Goal: Information Seeking & Learning: Learn about a topic

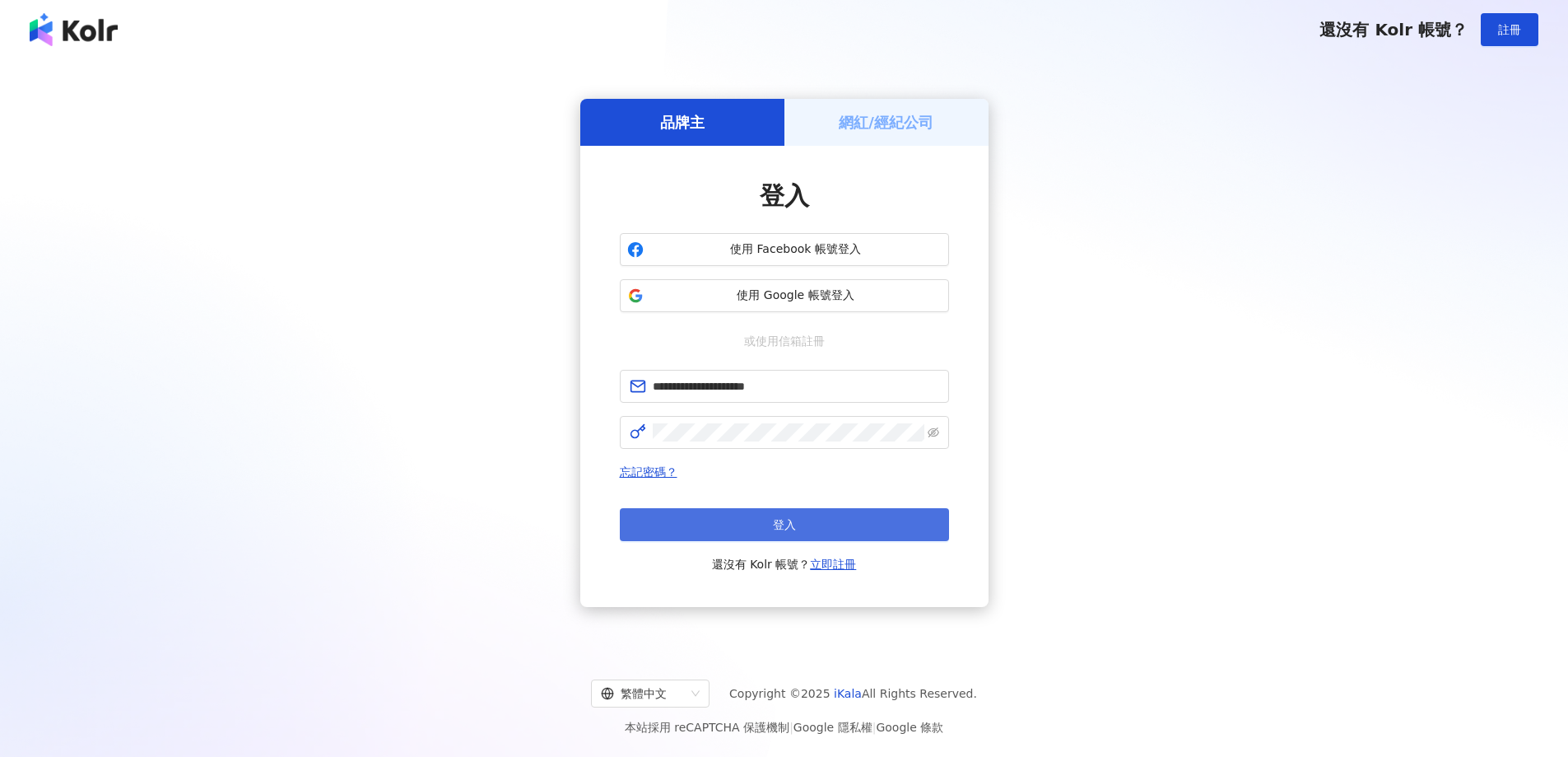
click at [762, 528] on button "登入" at bounding box center [784, 525] width 329 height 33
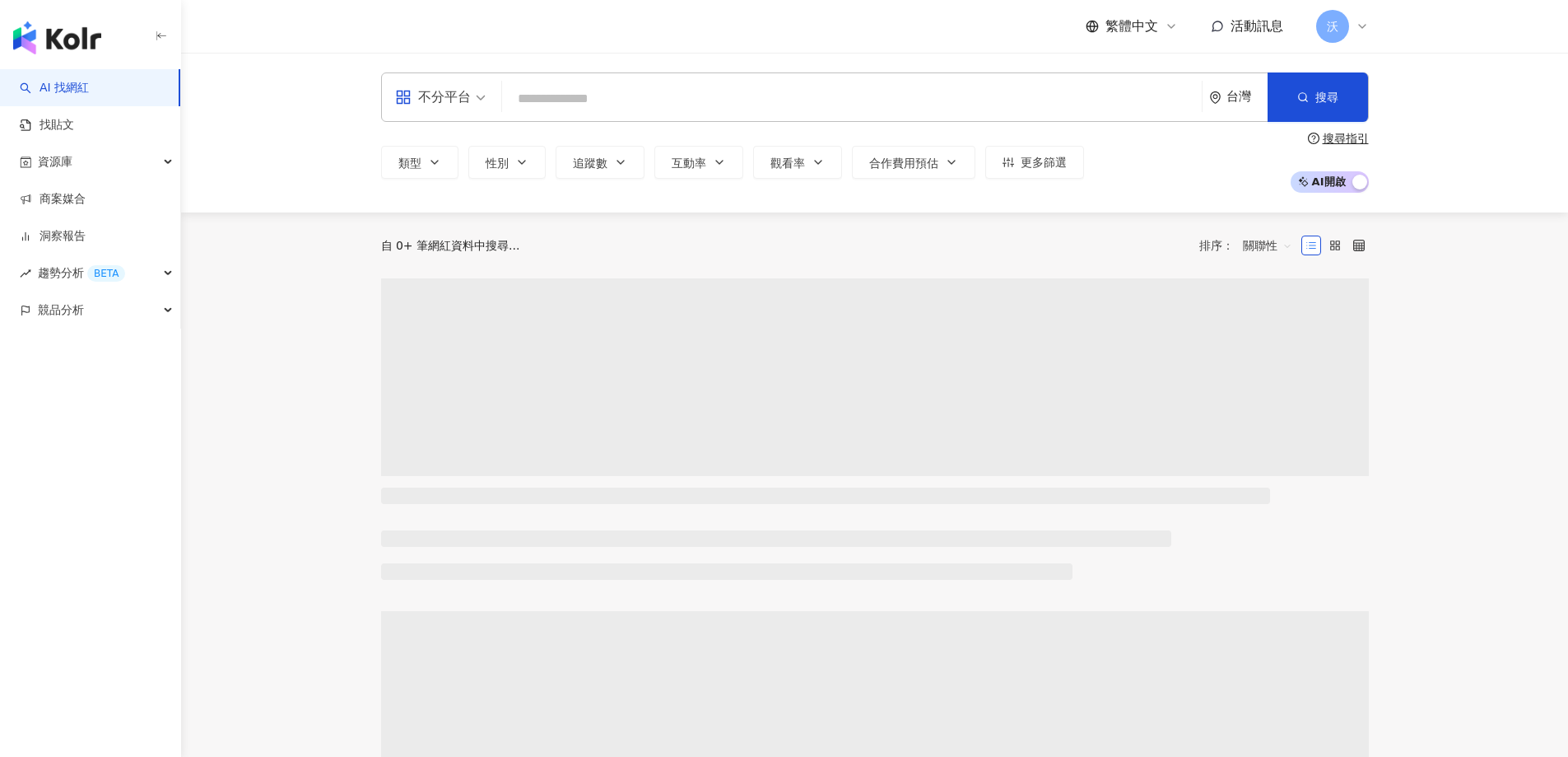
click at [579, 103] on input "search" at bounding box center [851, 98] width 686 height 31
click at [847, 110] on input "search" at bounding box center [851, 98] width 686 height 31
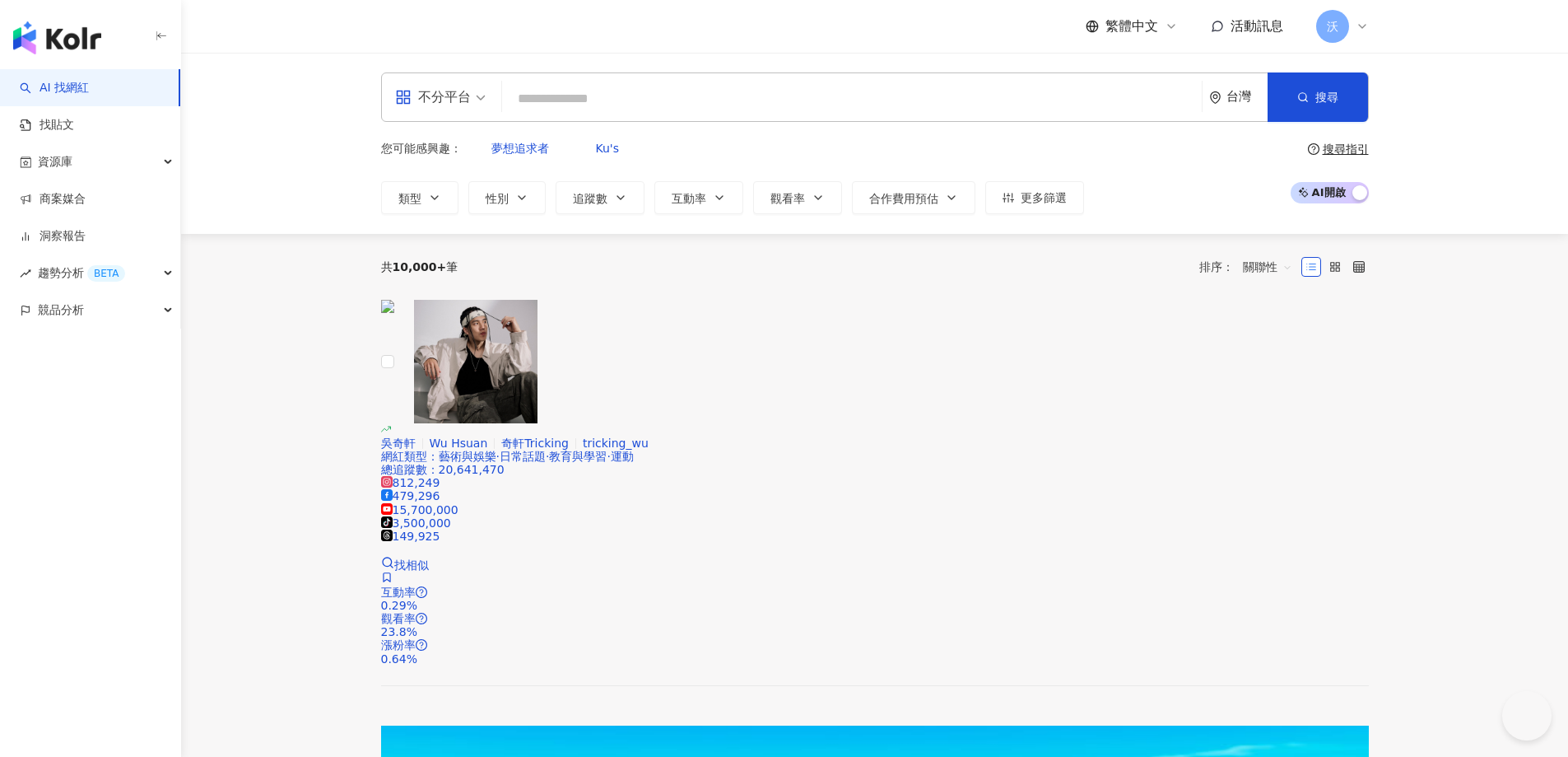
click at [849, 103] on input "search" at bounding box center [851, 98] width 686 height 31
paste input "***"
type input "***"
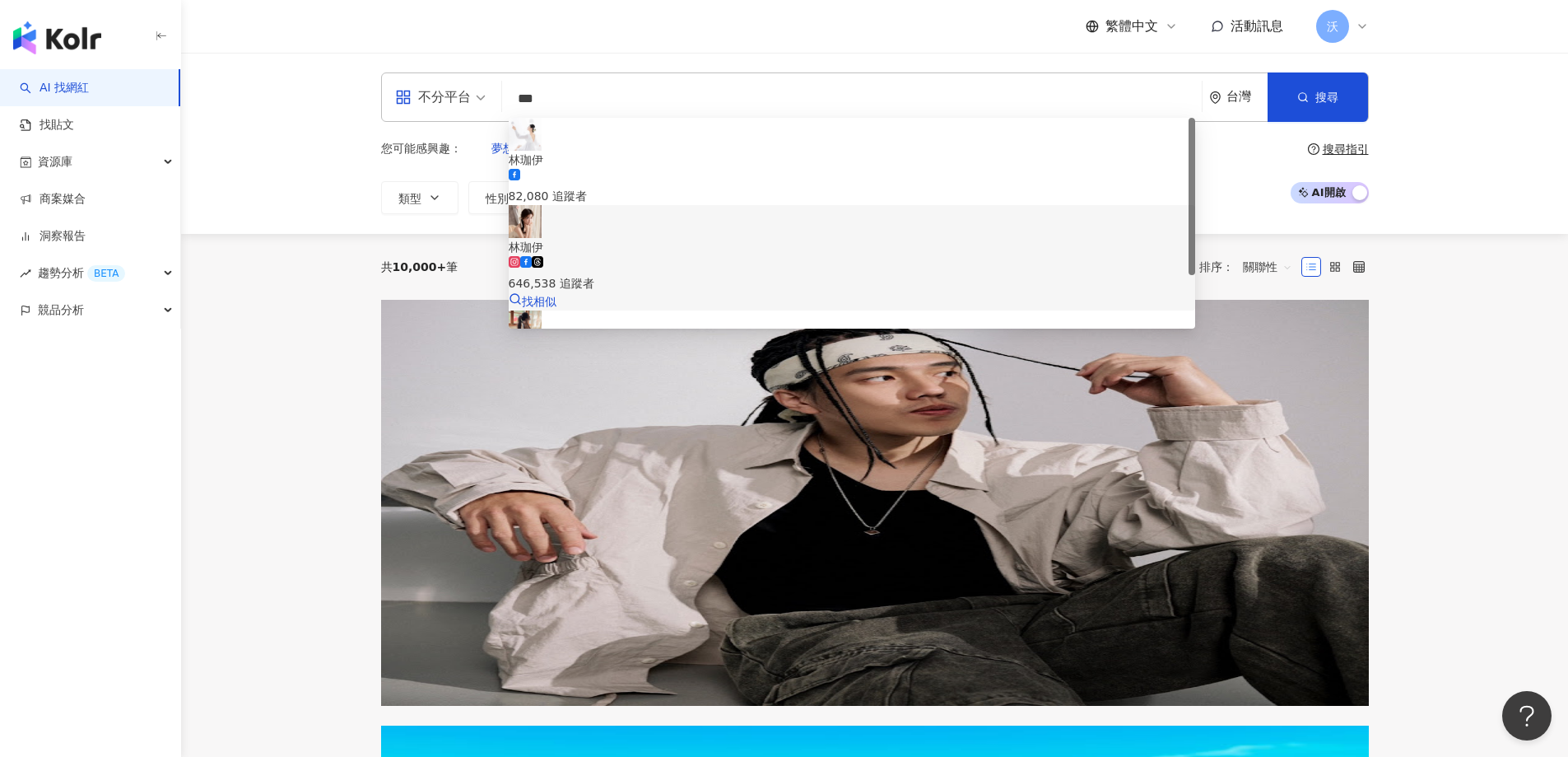
drag, startPoint x: 638, startPoint y: 151, endPoint x: 620, endPoint y: 194, distance: 46.6
click at [621, 193] on div "林珈伊 82,080 追蹤者 林珈伊 646,538 追蹤者 找相似 是人部尹 一 ‘伊’啦 tiktok-icon 65,700 追蹤者 kisumti 1…" at bounding box center [851, 319] width 686 height 404
click at [621, 238] on span "林珈伊" at bounding box center [851, 247] width 686 height 18
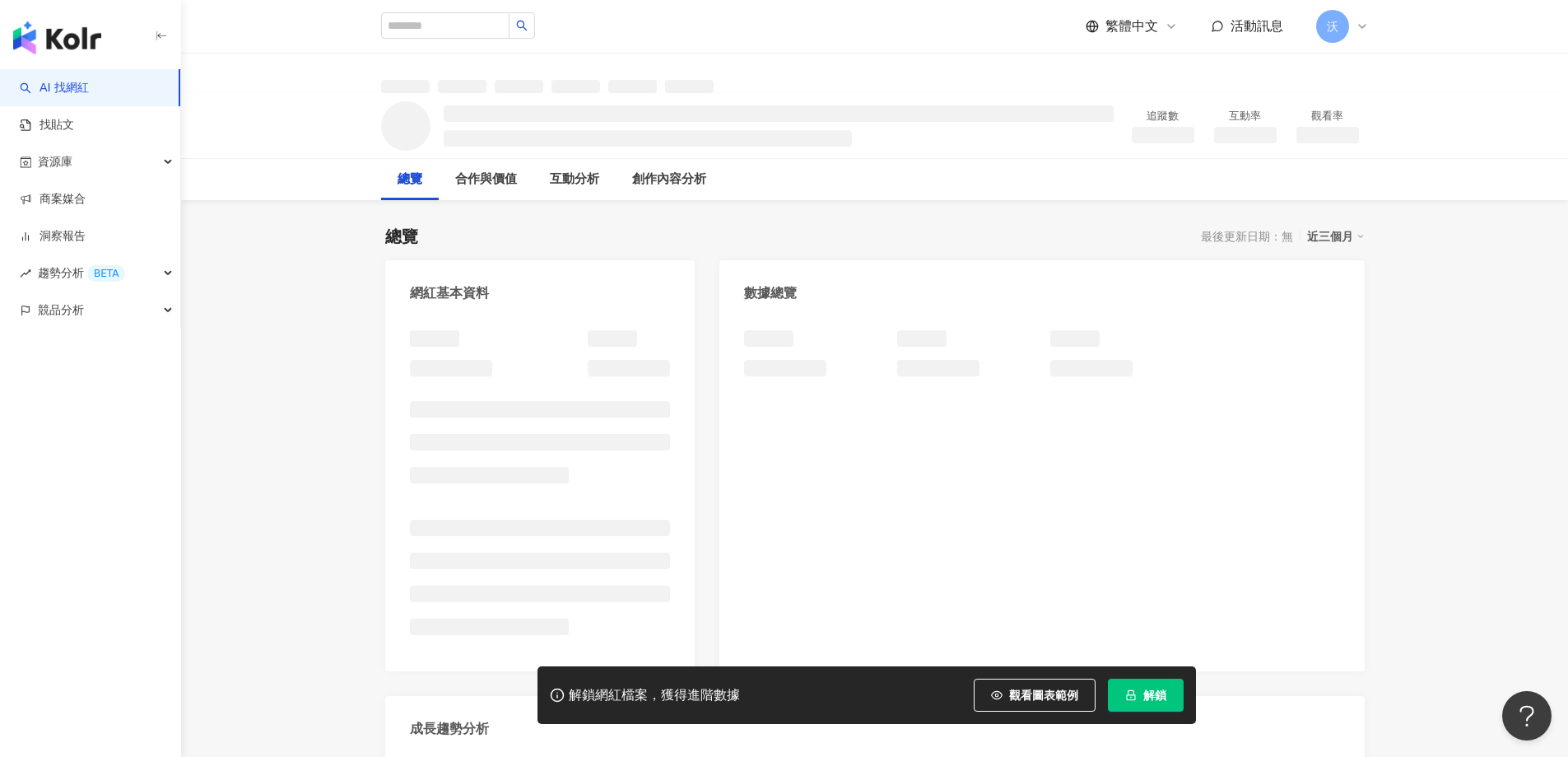
click at [1136, 692] on icon "lock" at bounding box center [1131, 695] width 12 height 12
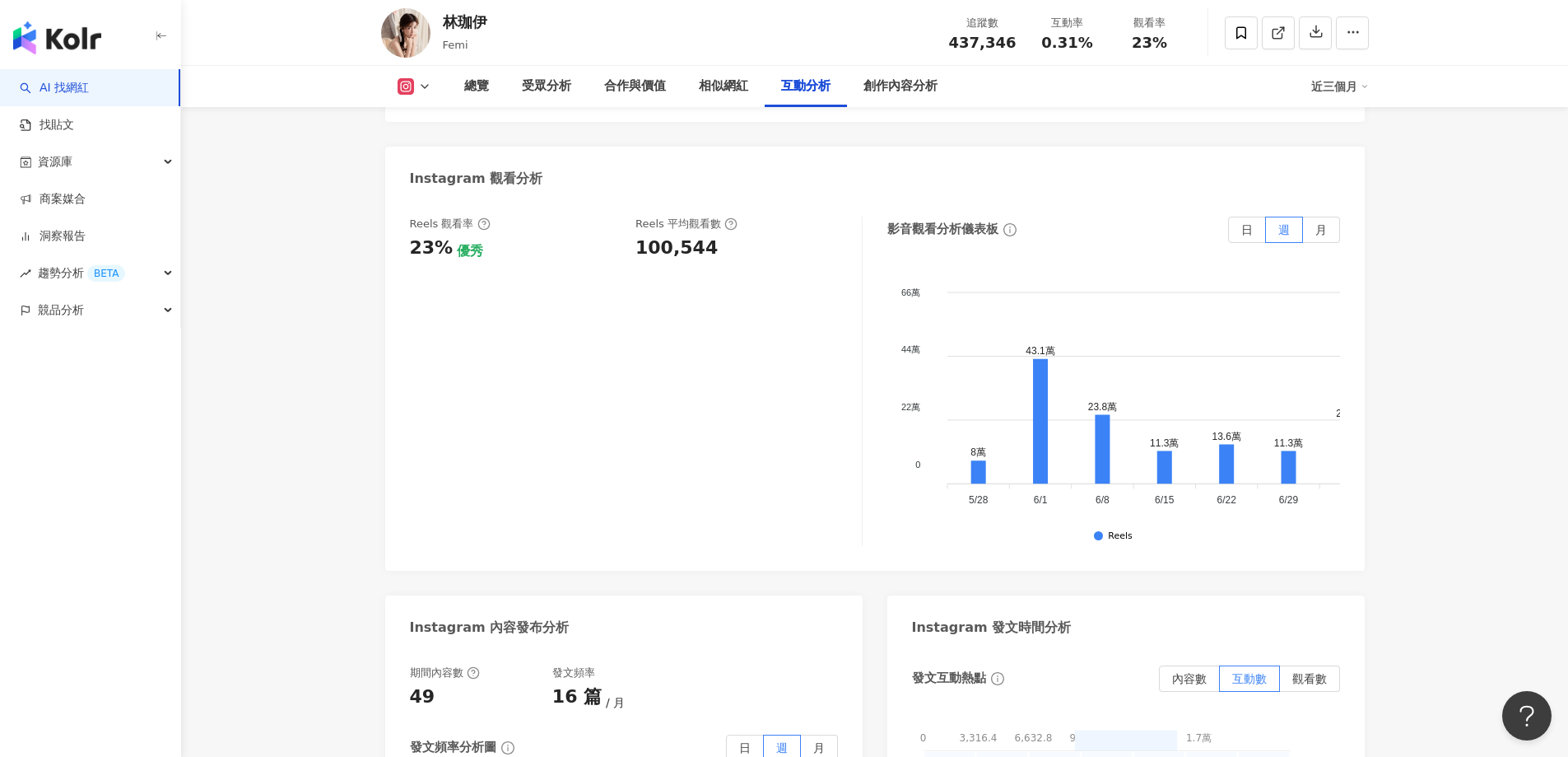
scroll to position [3706, 0]
click at [1307, 215] on label "月" at bounding box center [1321, 228] width 37 height 26
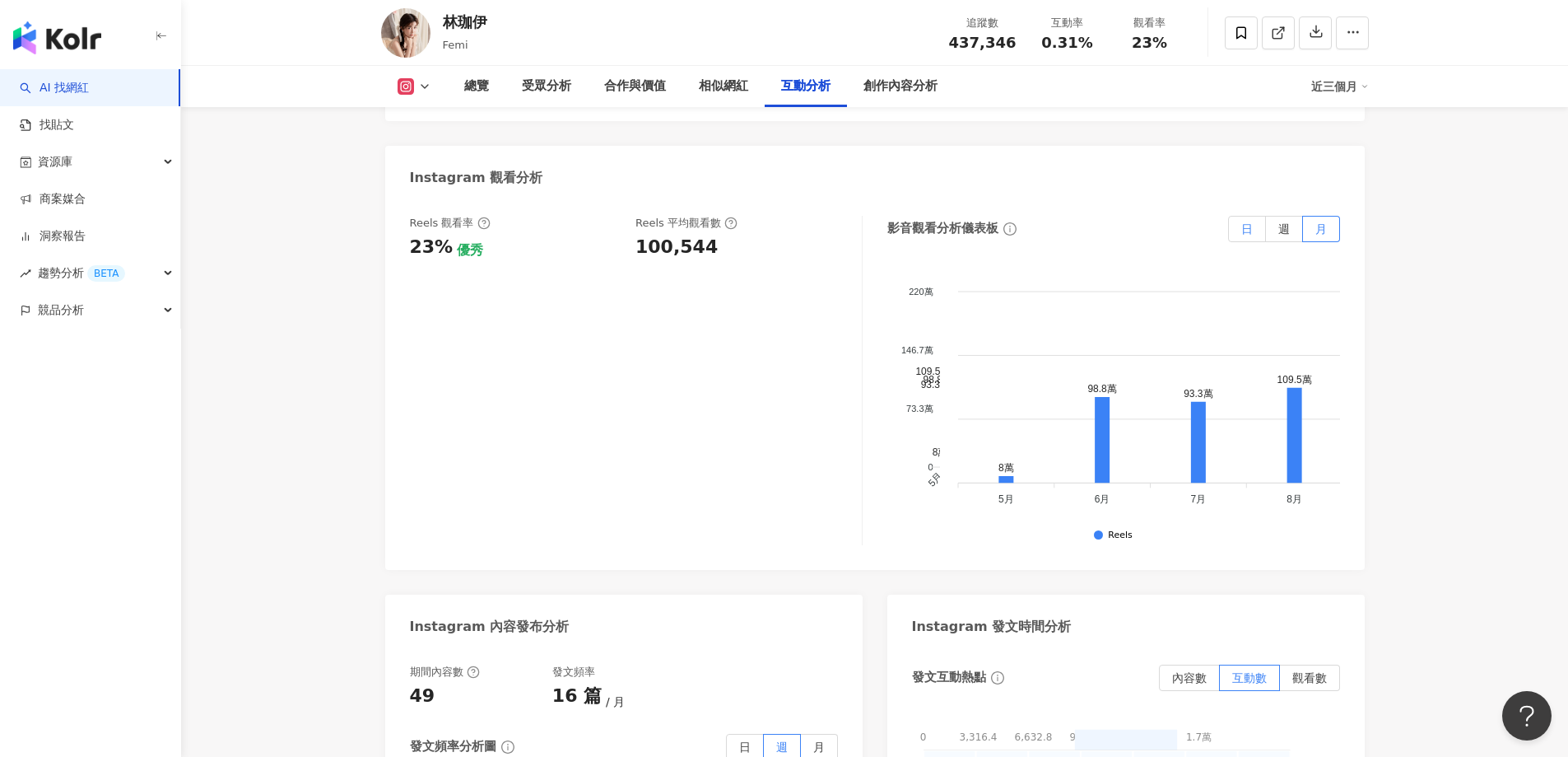
click at [1249, 222] on span "日" at bounding box center [1247, 229] width 12 height 14
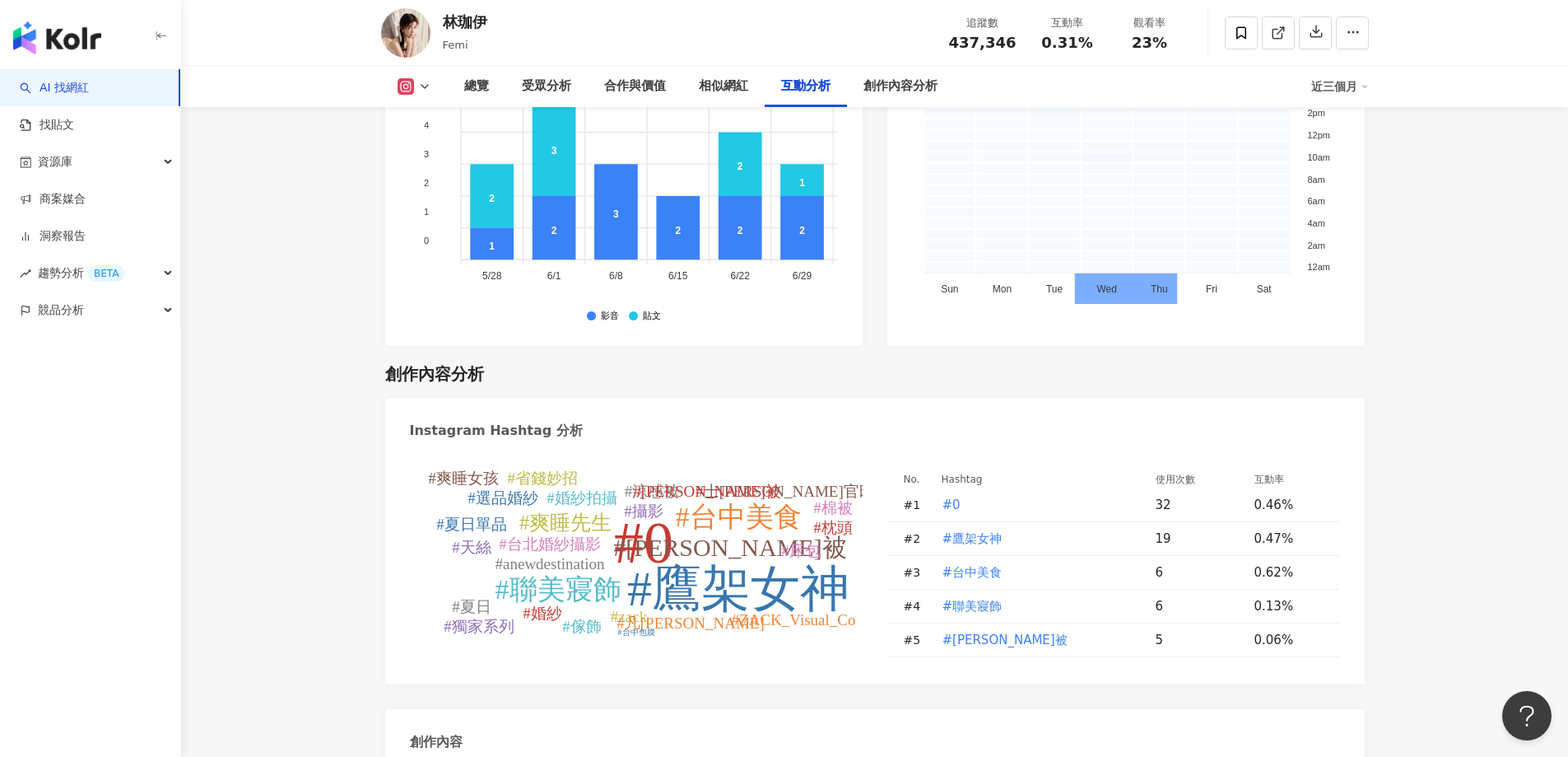
scroll to position [4530, 0]
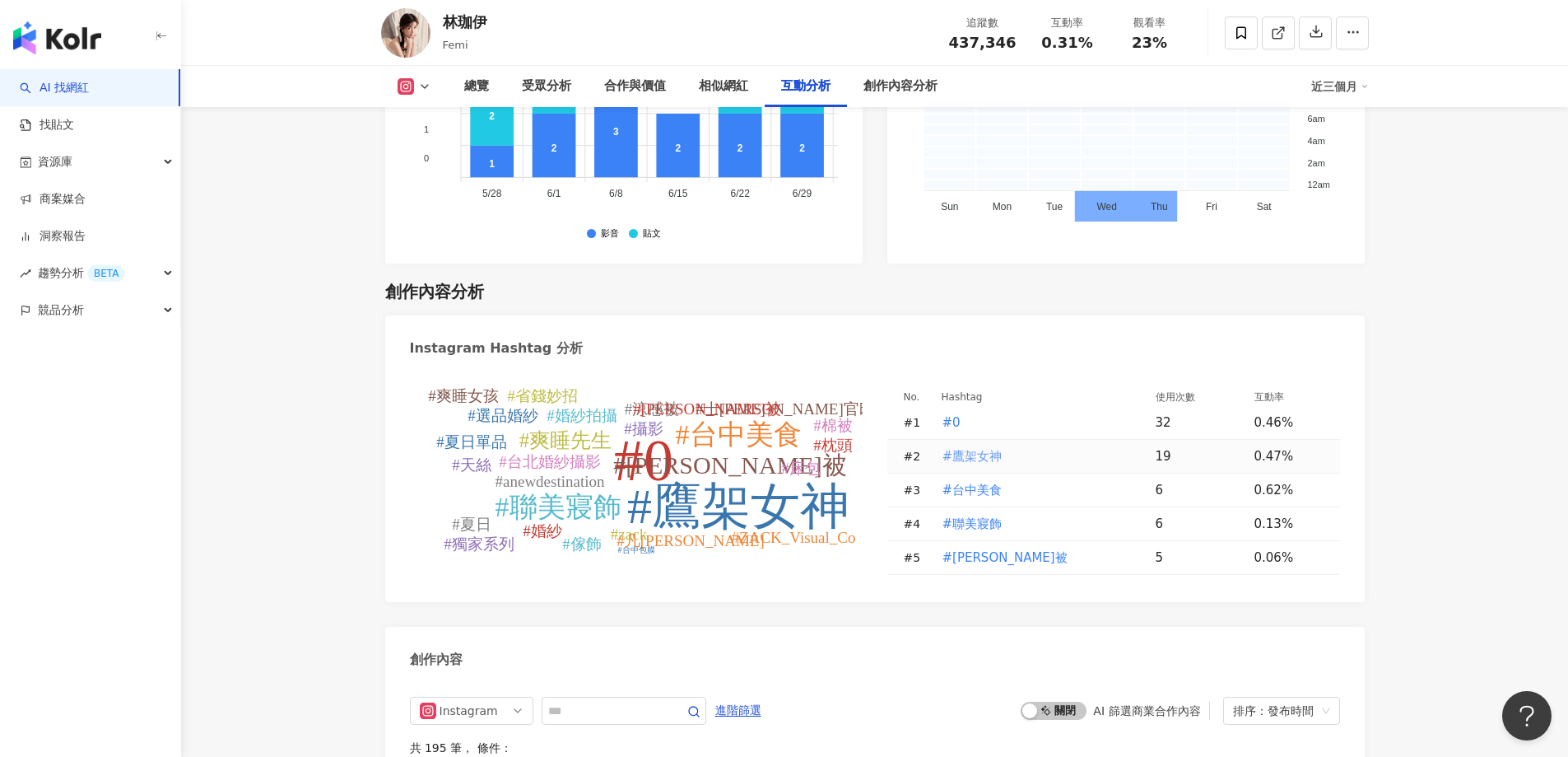
click at [969, 447] on span "#鷹架女神" at bounding box center [972, 455] width 60 height 18
type input "*****"
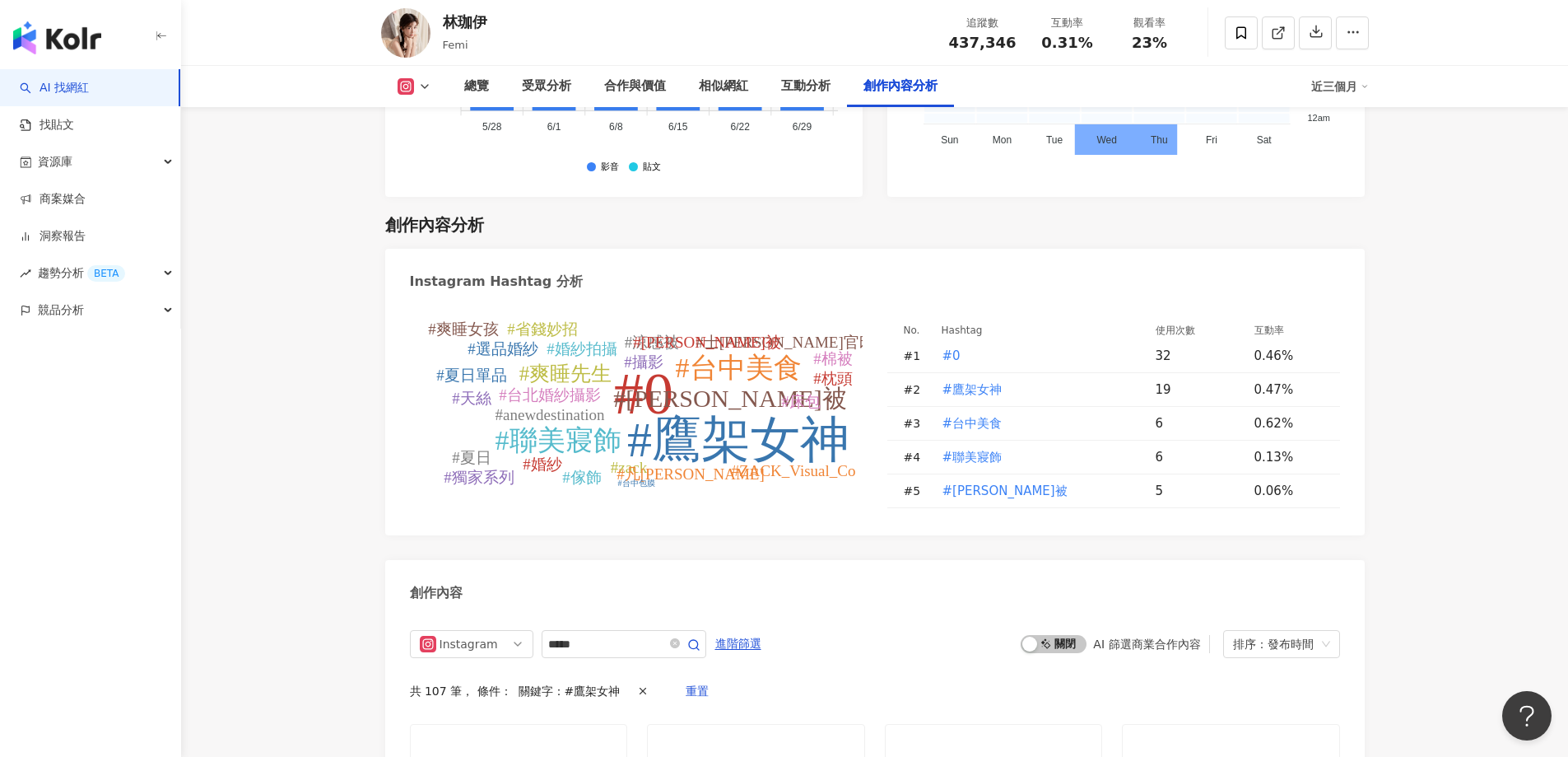
scroll to position [4595, 0]
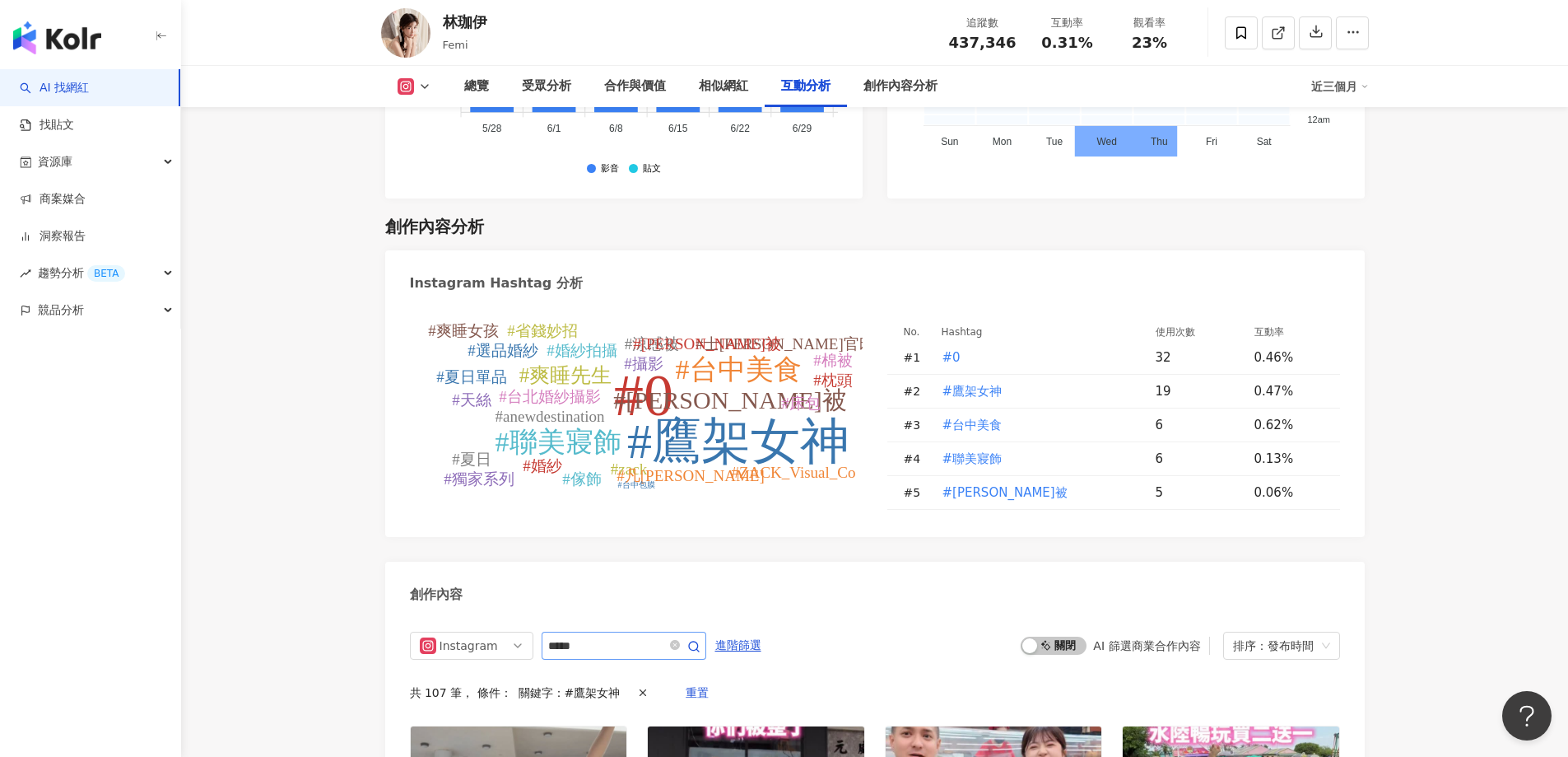
click at [700, 636] on span at bounding box center [683, 645] width 33 height 19
click at [680, 640] on icon "close-circle" at bounding box center [675, 645] width 10 height 10
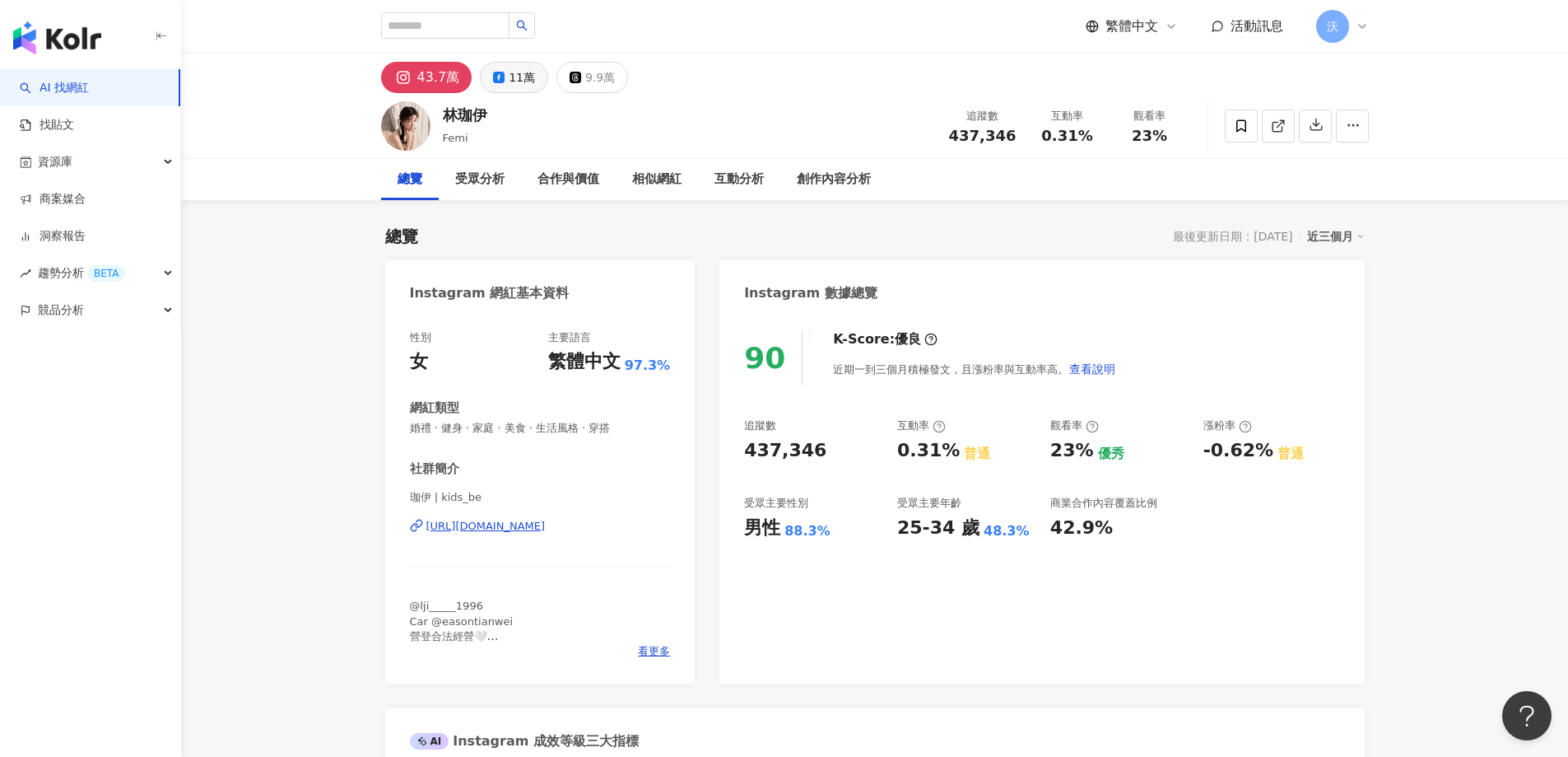
click at [527, 67] on div "11萬" at bounding box center [521, 77] width 26 height 23
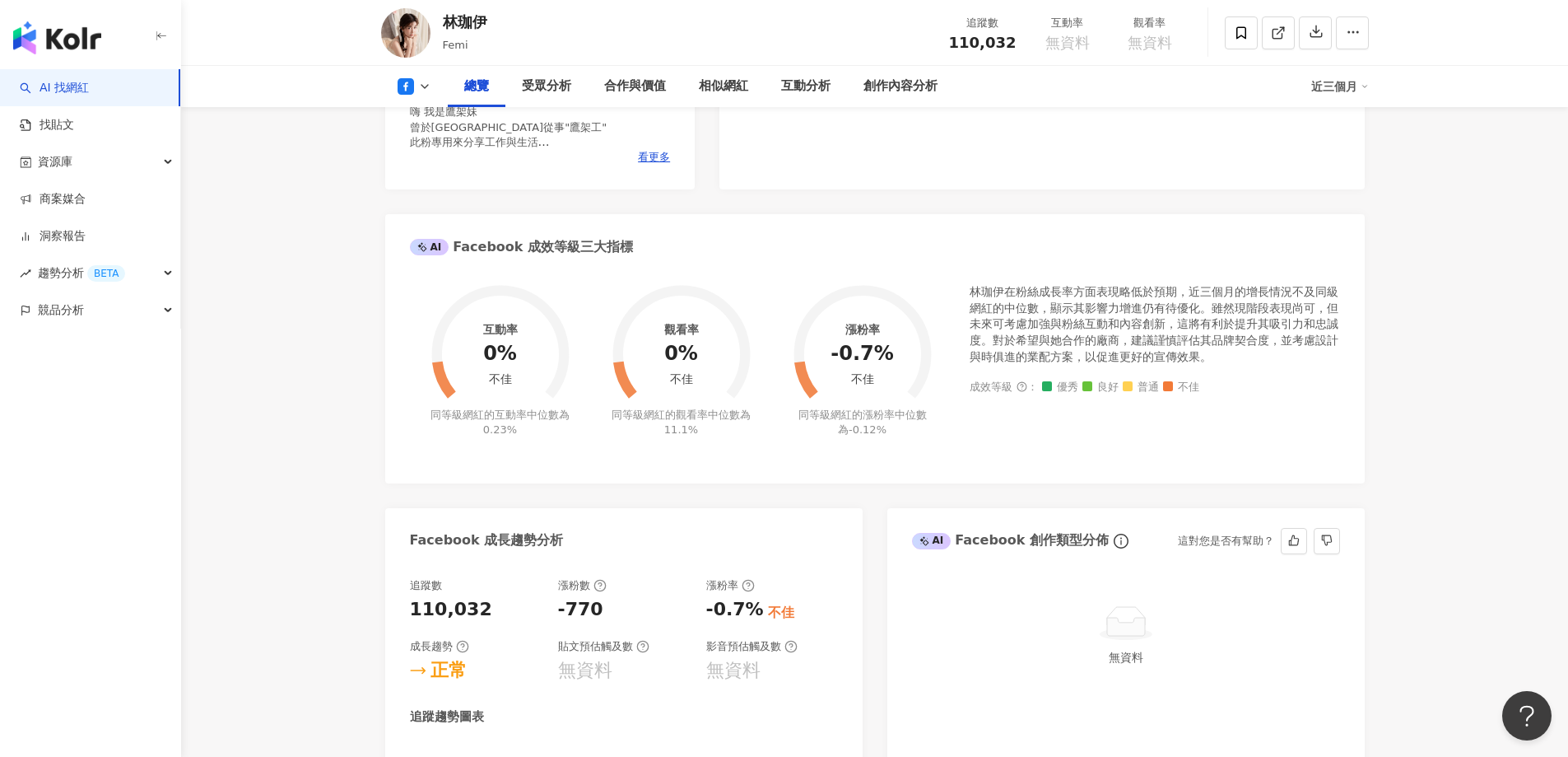
scroll to position [82, 0]
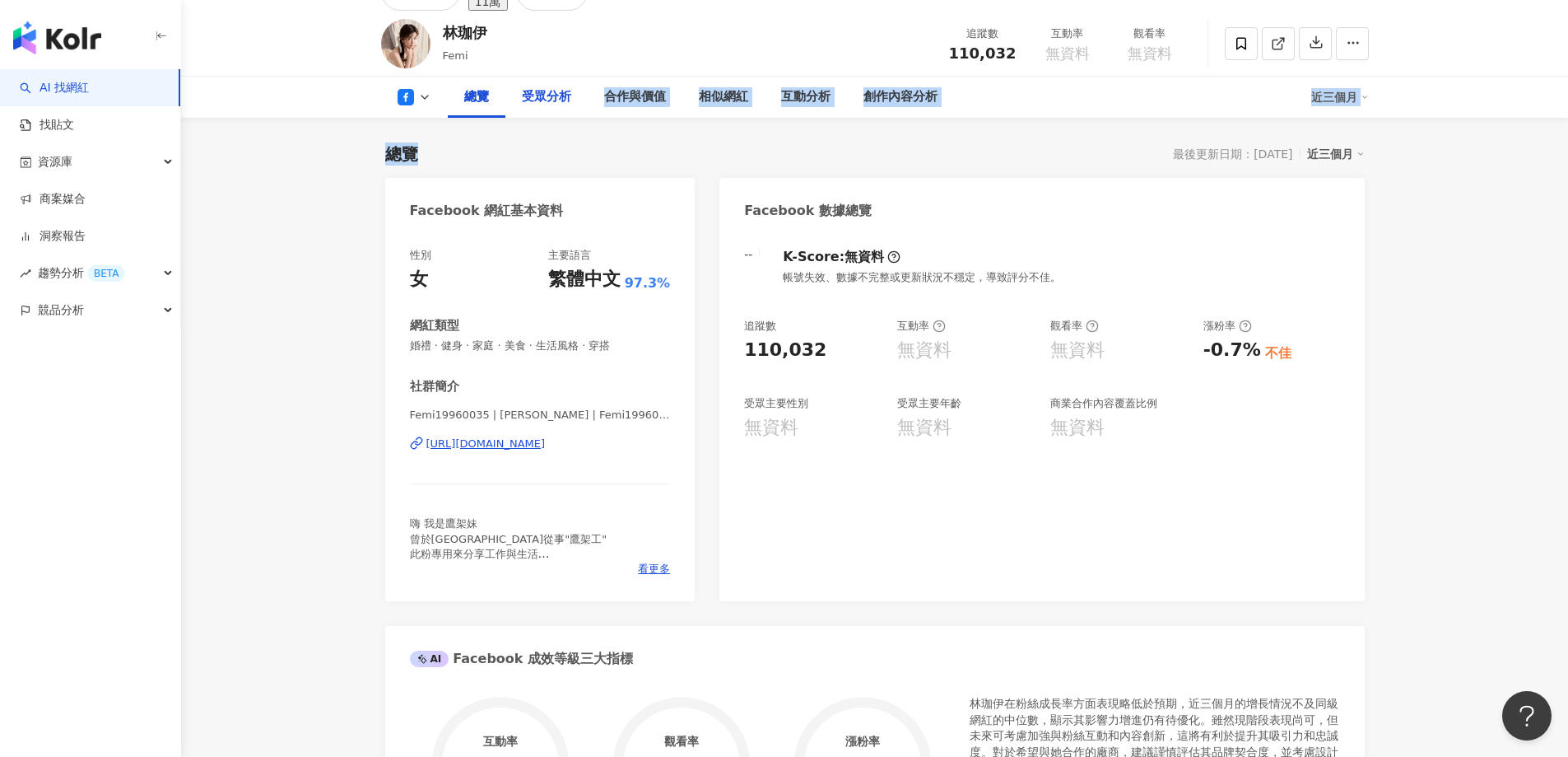
drag, startPoint x: 571, startPoint y: 88, endPoint x: 562, endPoint y: 210, distance: 122.3
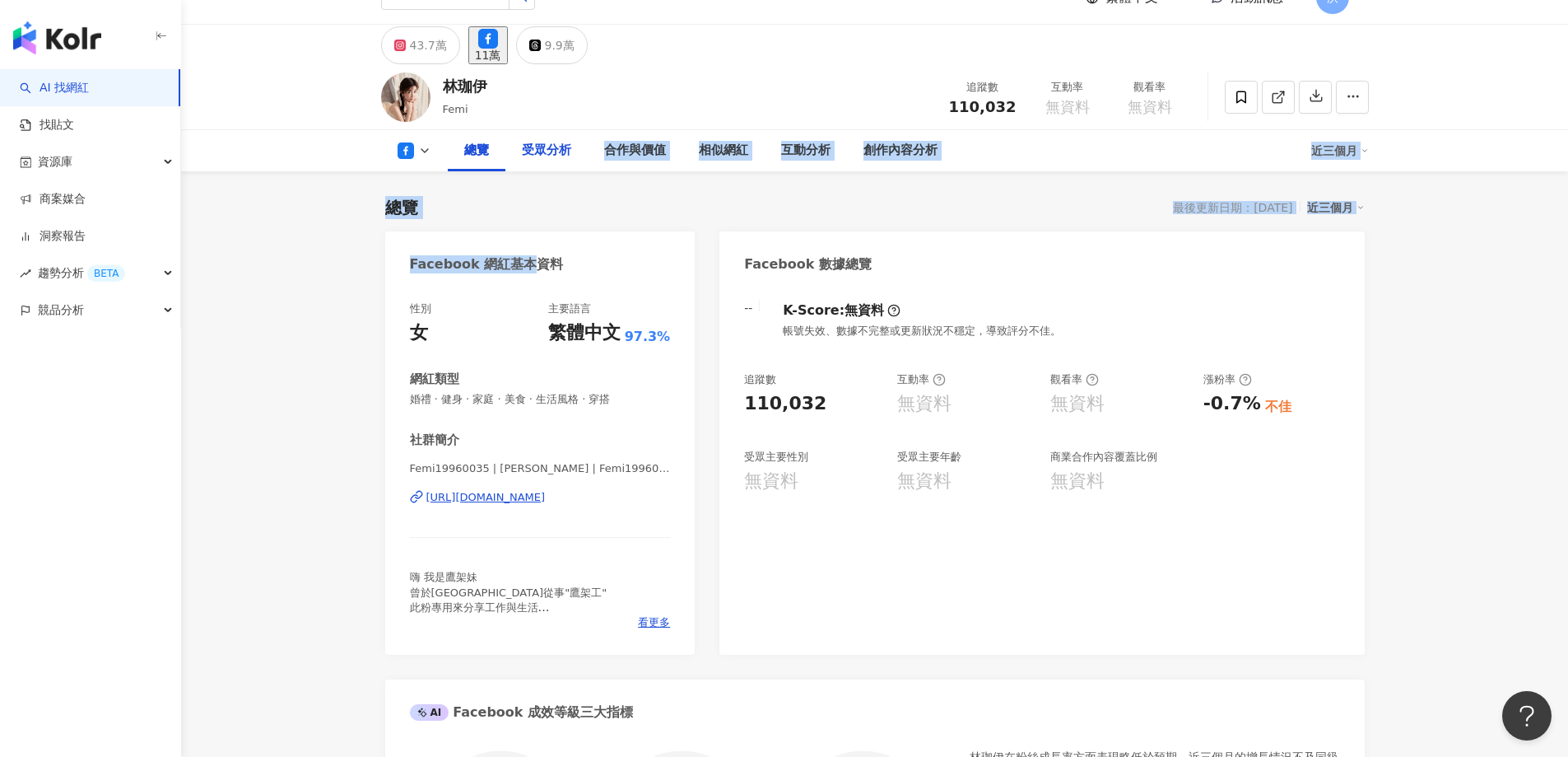
scroll to position [0, 0]
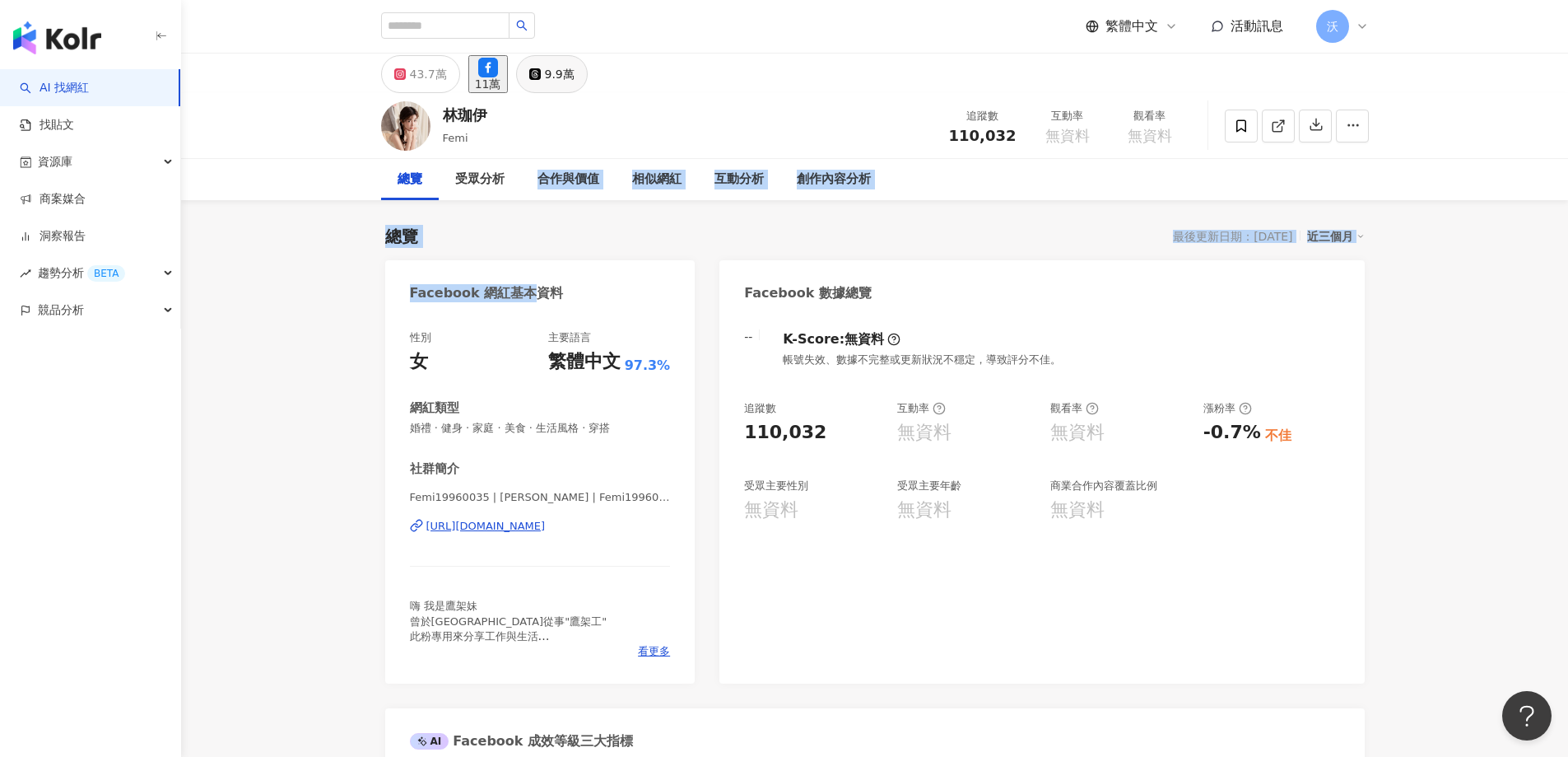
click at [574, 72] on div "9.9萬" at bounding box center [559, 74] width 30 height 23
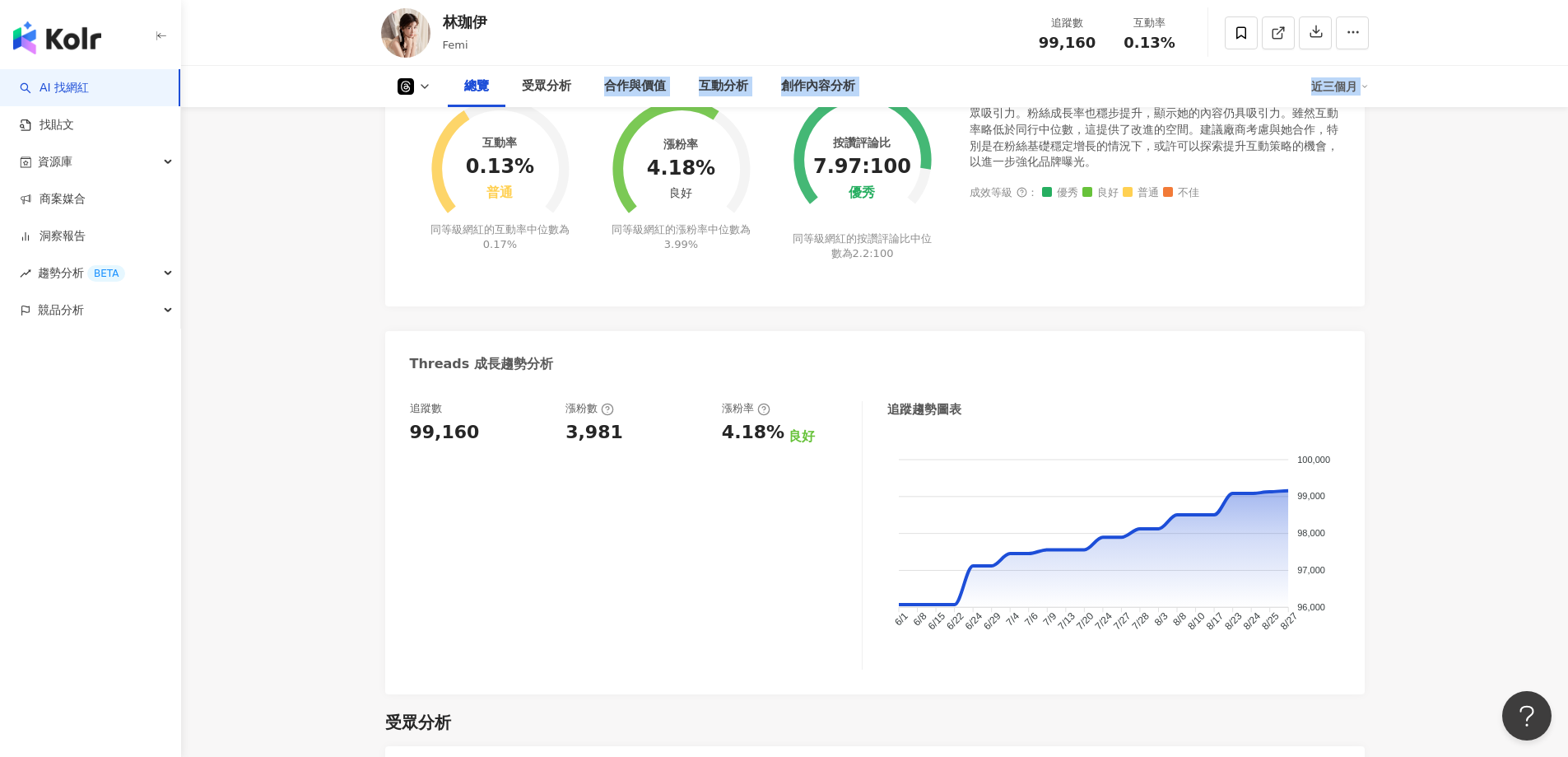
scroll to position [906, 0]
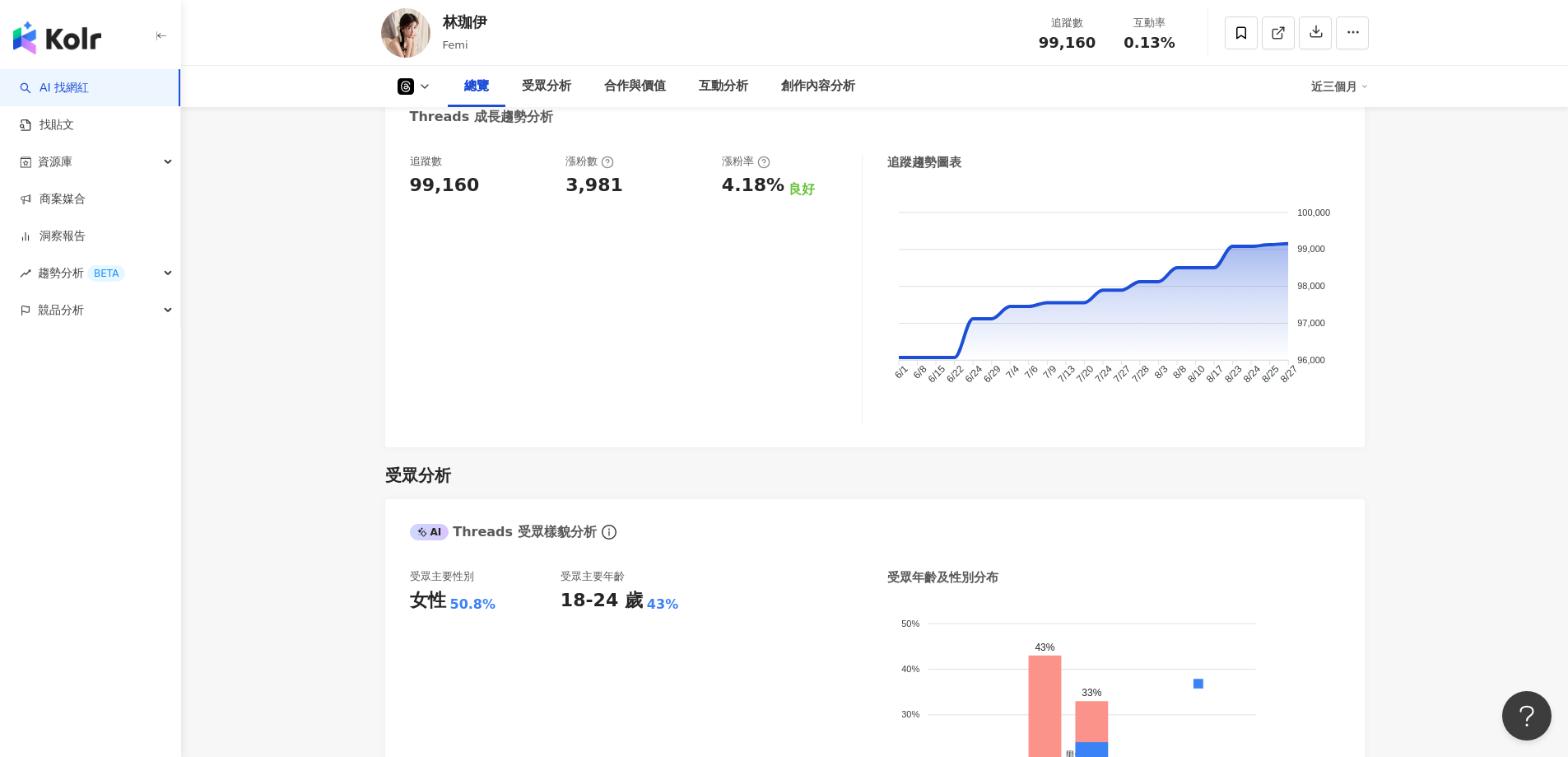
click at [834, 321] on div "漲粉率 4.18% 良好" at bounding box center [792, 288] width 140 height 269
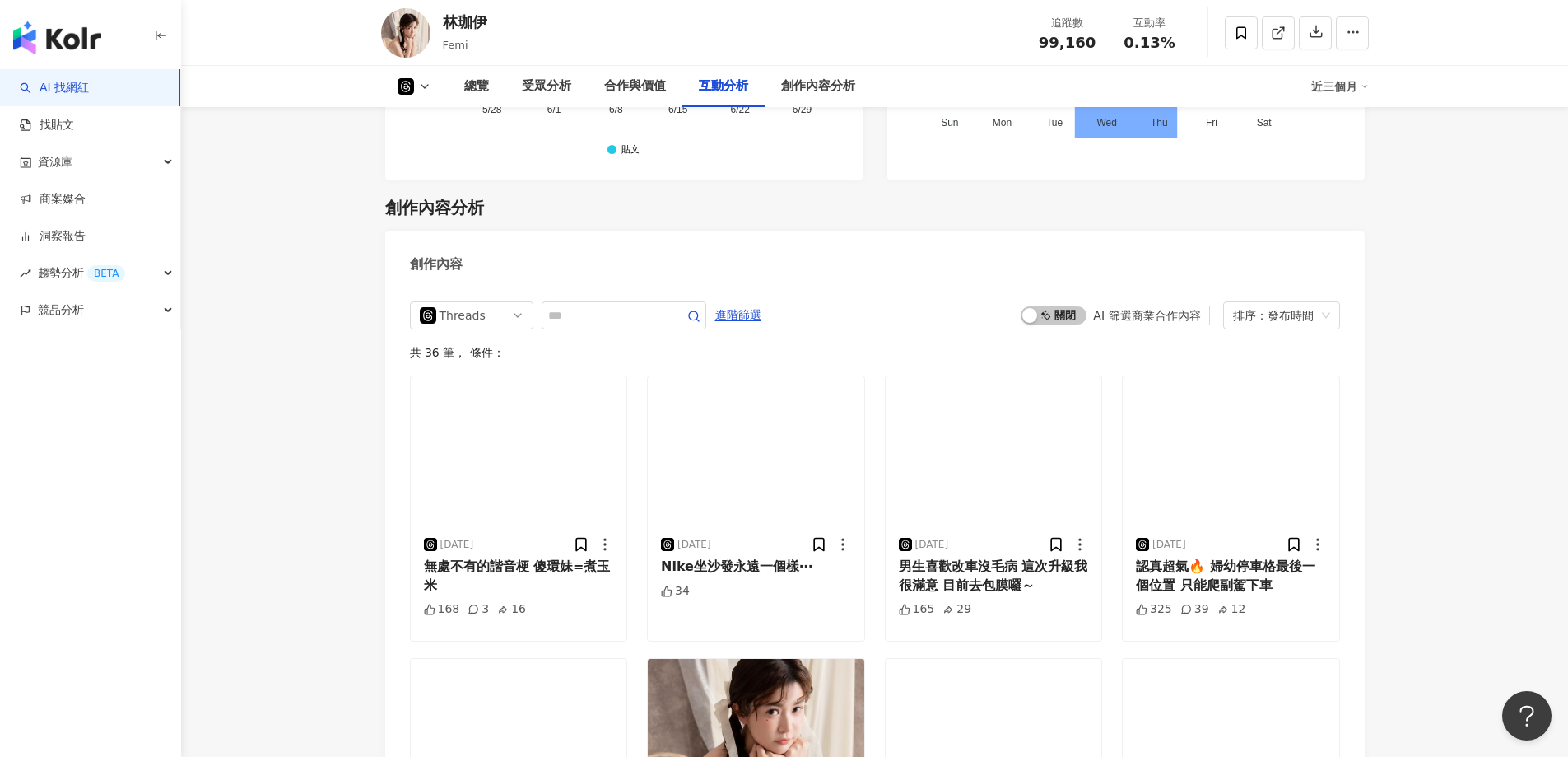
scroll to position [3212, 0]
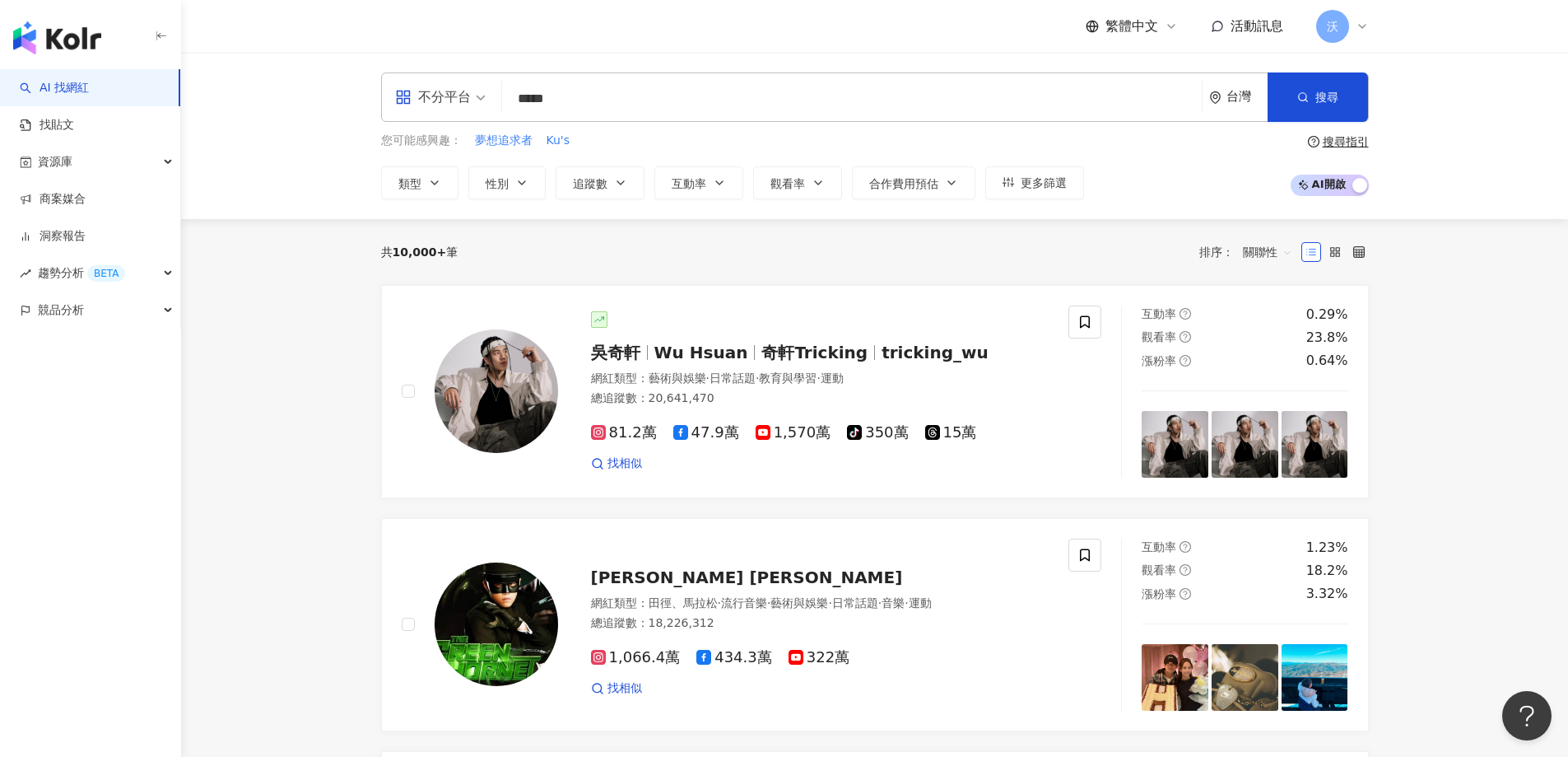
type input "***"
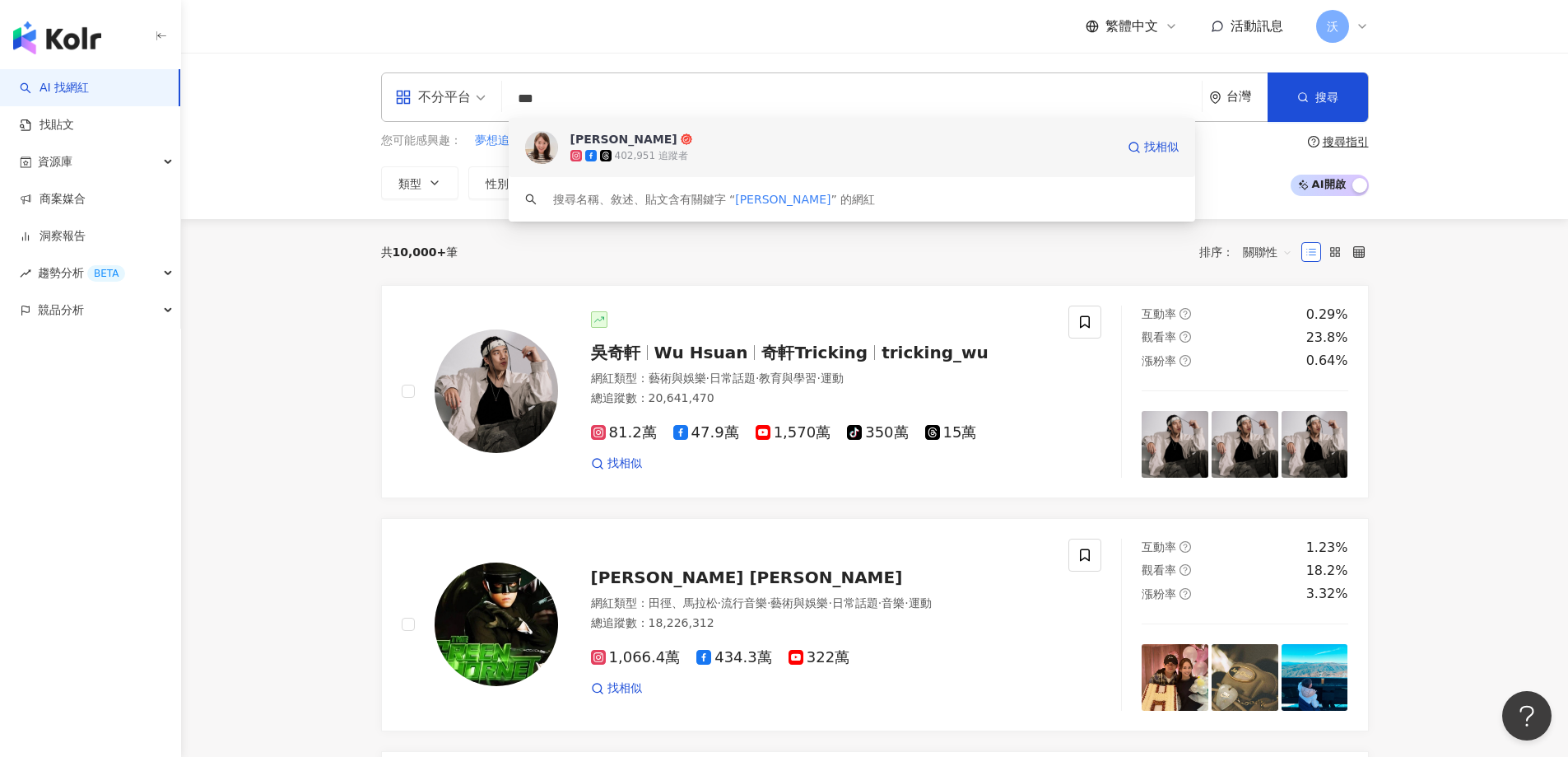
click at [726, 140] on span "[PERSON_NAME]" at bounding box center [843, 139] width 545 height 16
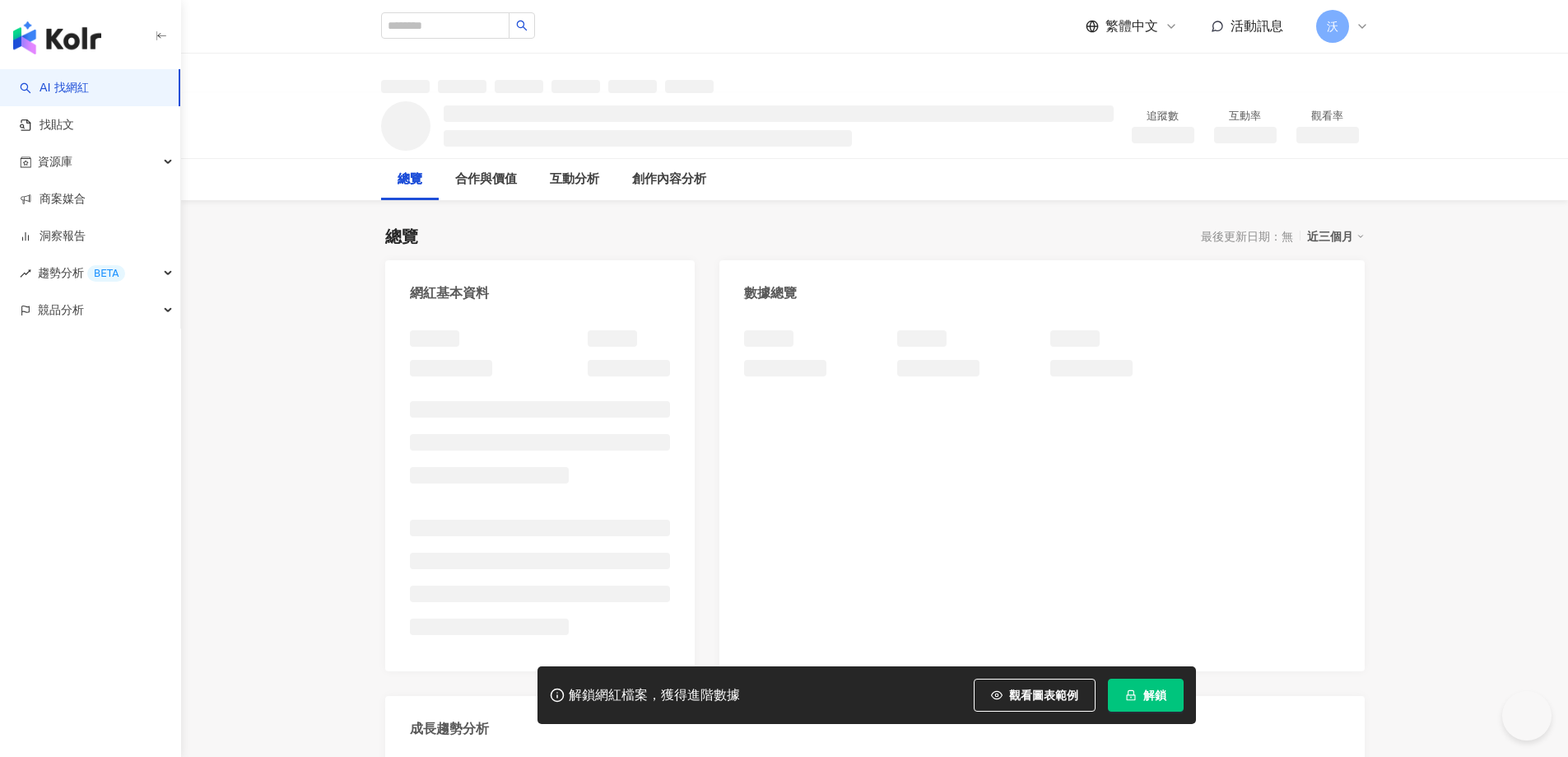
click at [1140, 692] on button "解鎖" at bounding box center [1146, 694] width 76 height 33
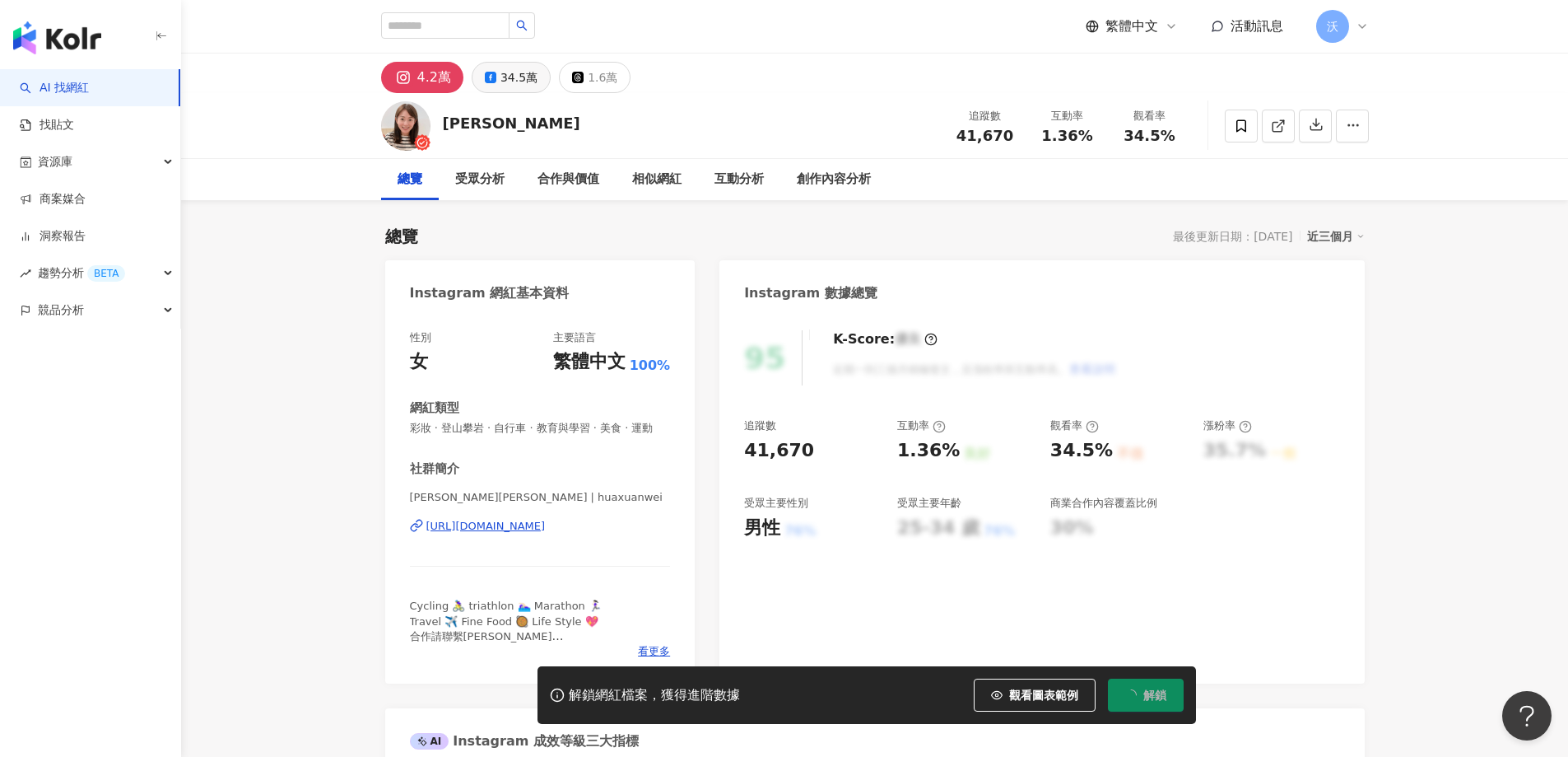
click at [506, 80] on div "34.5萬" at bounding box center [519, 77] width 37 height 23
click at [520, 74] on div "4.2萬 34.5萬 1.6萬" at bounding box center [875, 73] width 1054 height 40
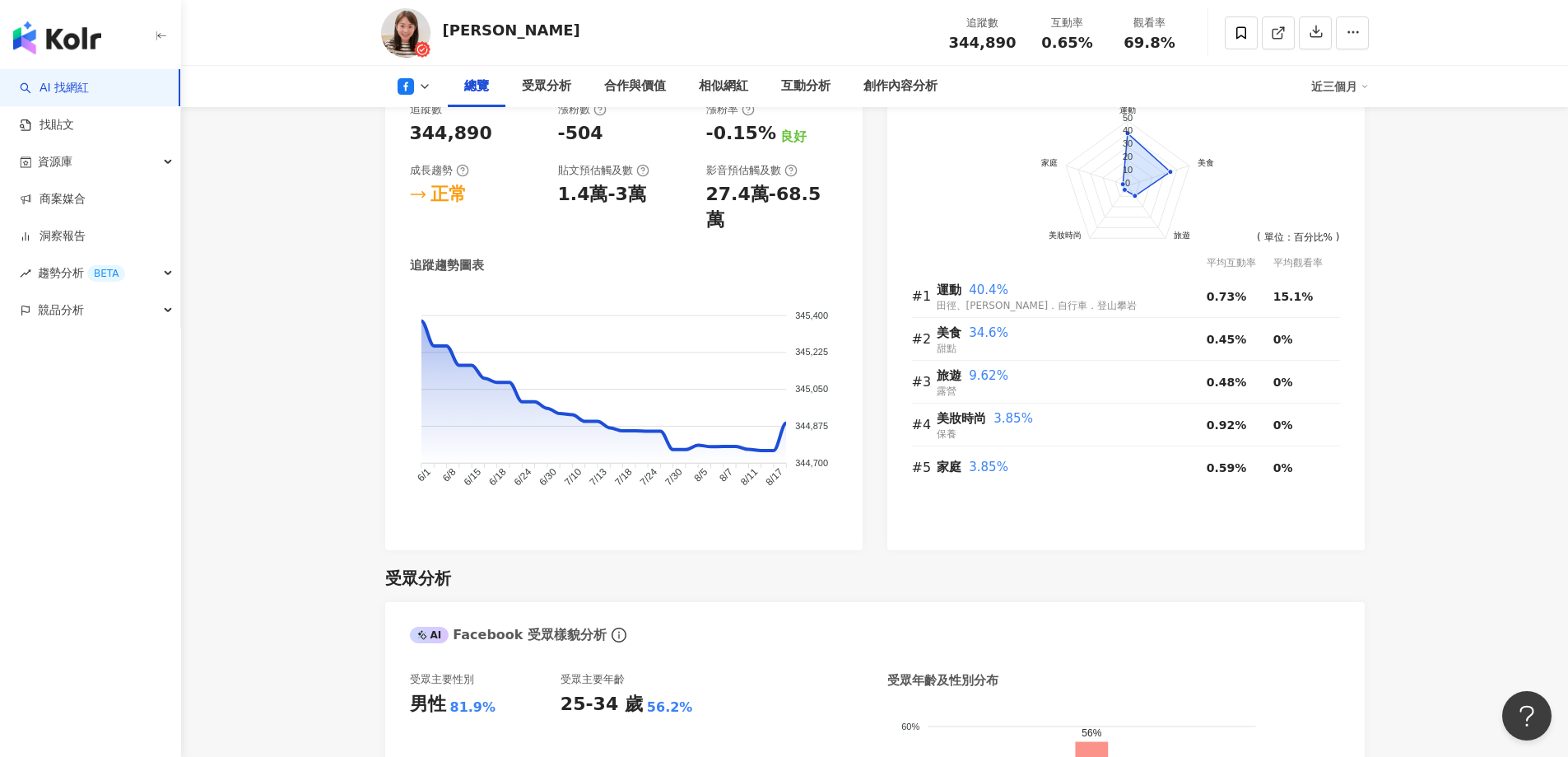
scroll to position [1070, 0]
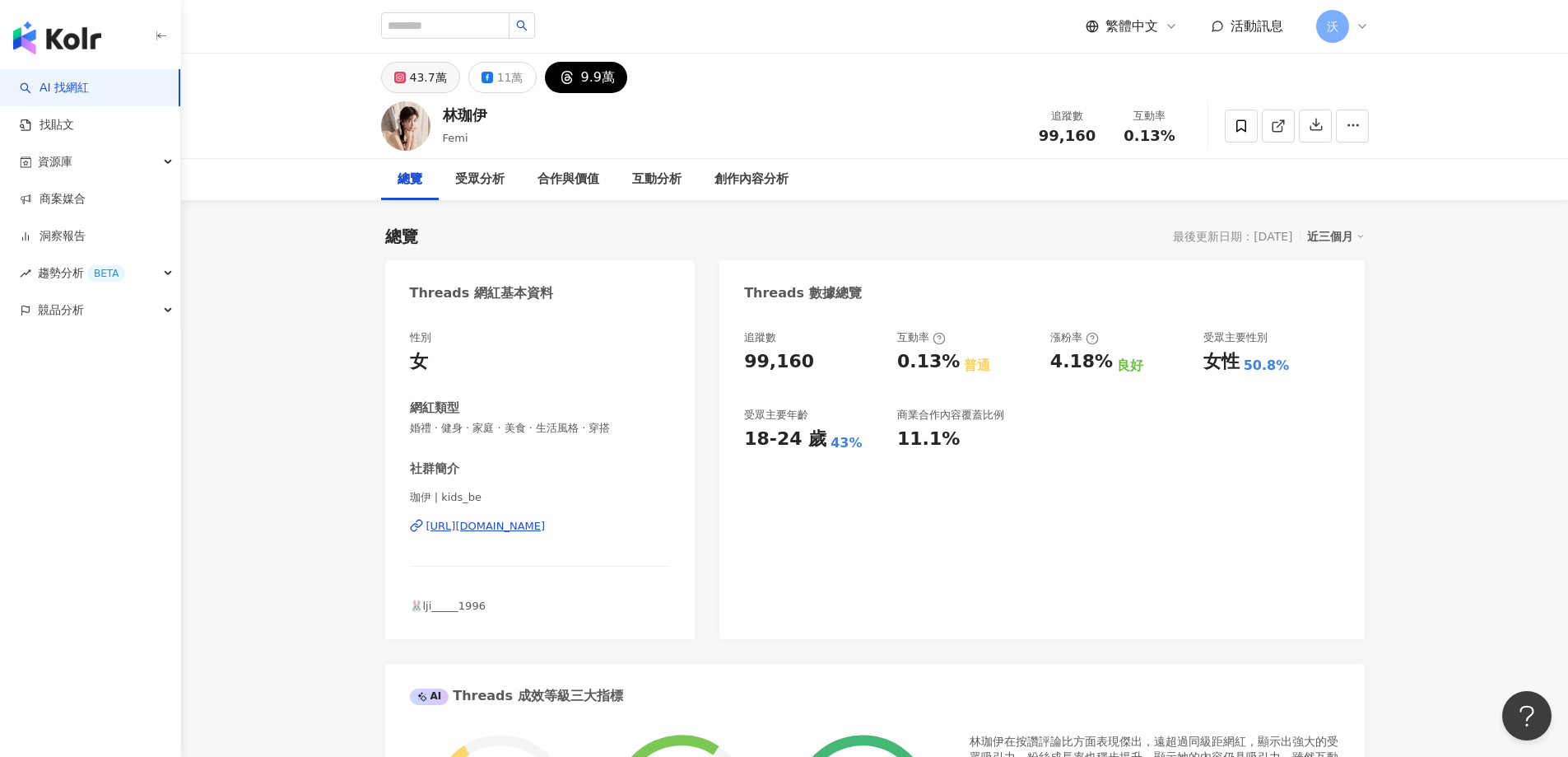
click at [434, 76] on div "43.7萬" at bounding box center [428, 77] width 37 height 23
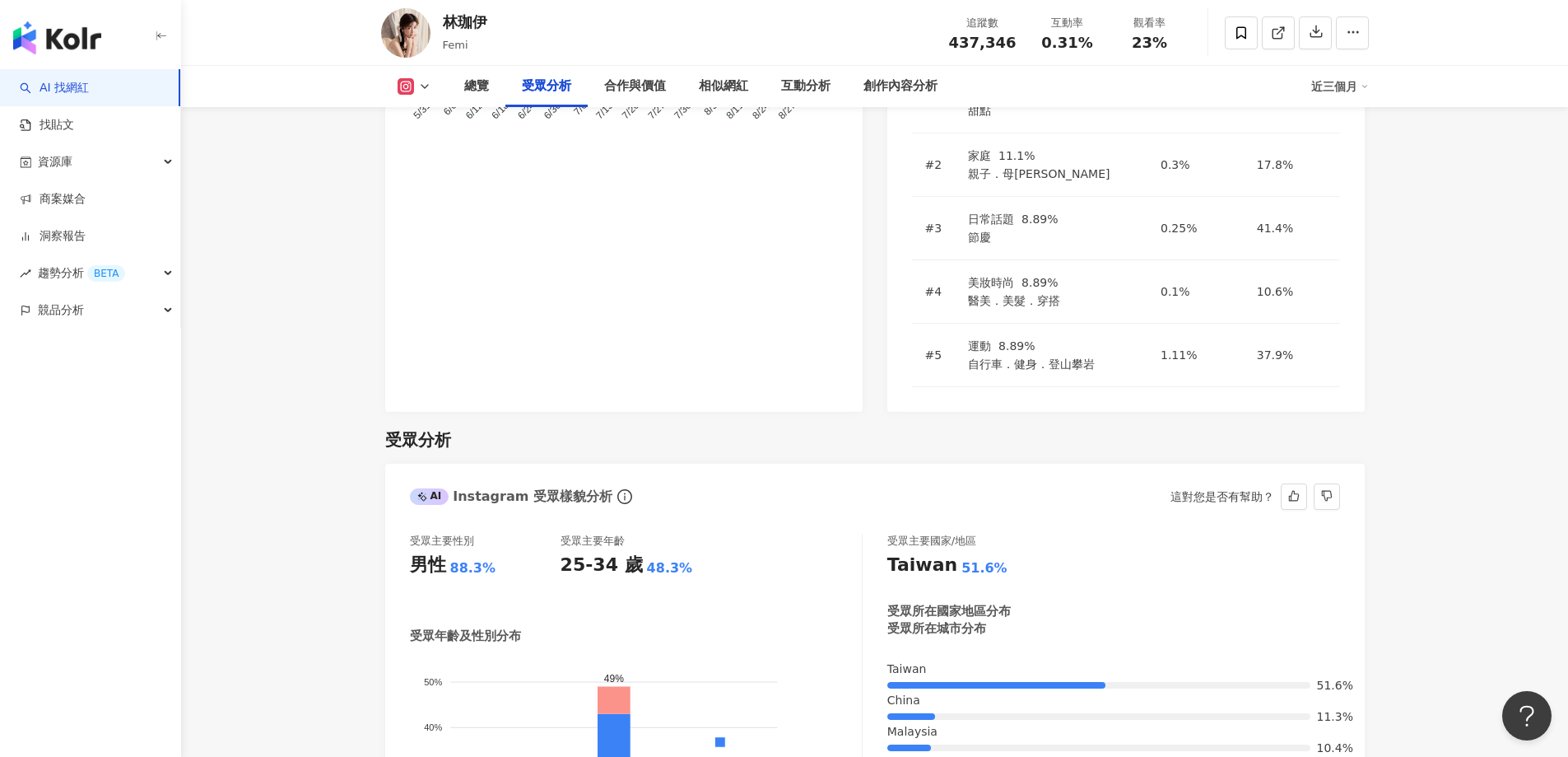
scroll to position [1400, 0]
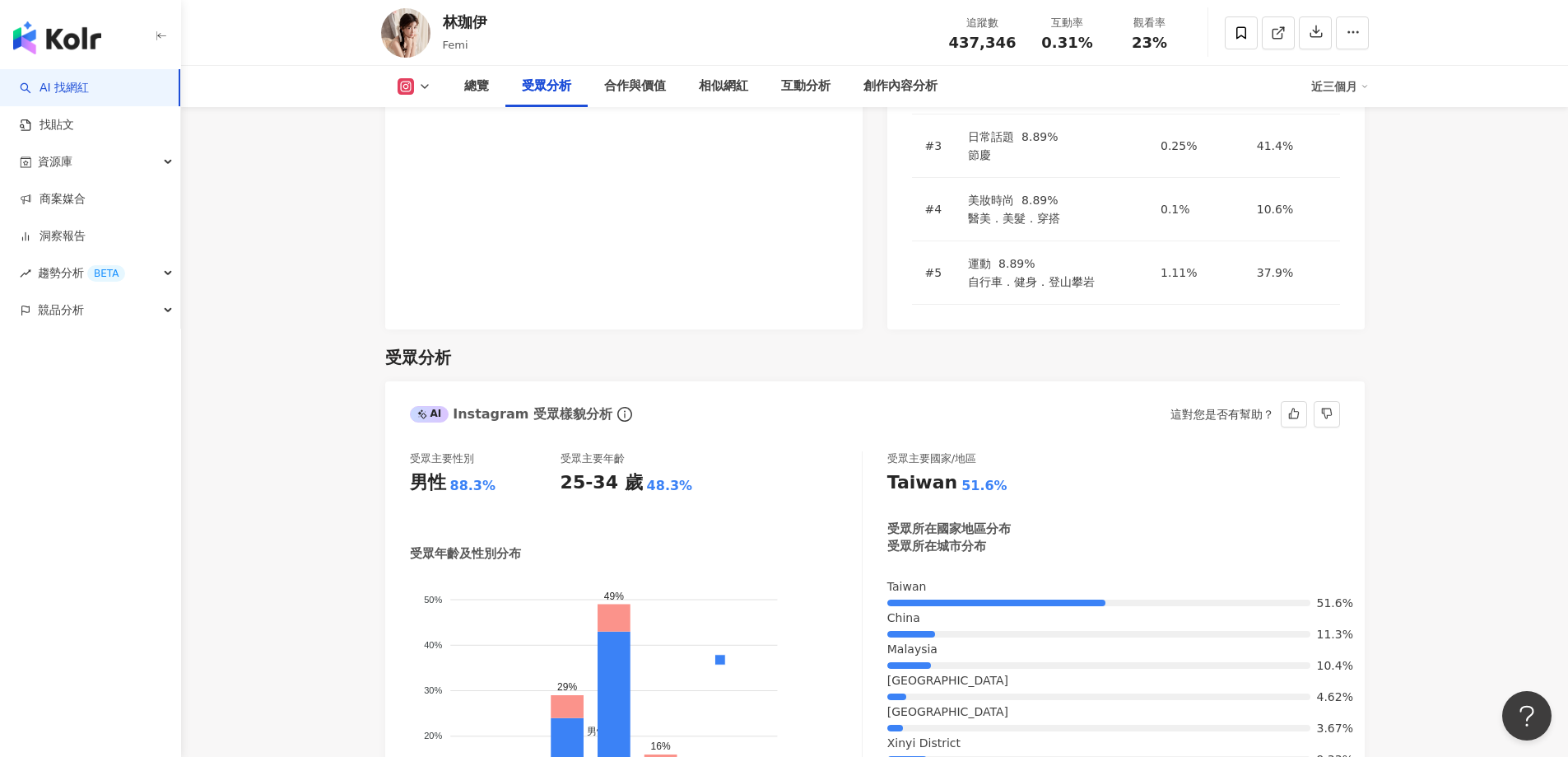
drag, startPoint x: 1198, startPoint y: 368, endPoint x: 1146, endPoint y: 378, distance: 53.0
click at [1146, 737] on div "[GEOGRAPHIC_DATA] 9.33%" at bounding box center [1114, 752] width 453 height 31
click at [1164, 737] on div "Xinyi District" at bounding box center [1114, 743] width 453 height 14
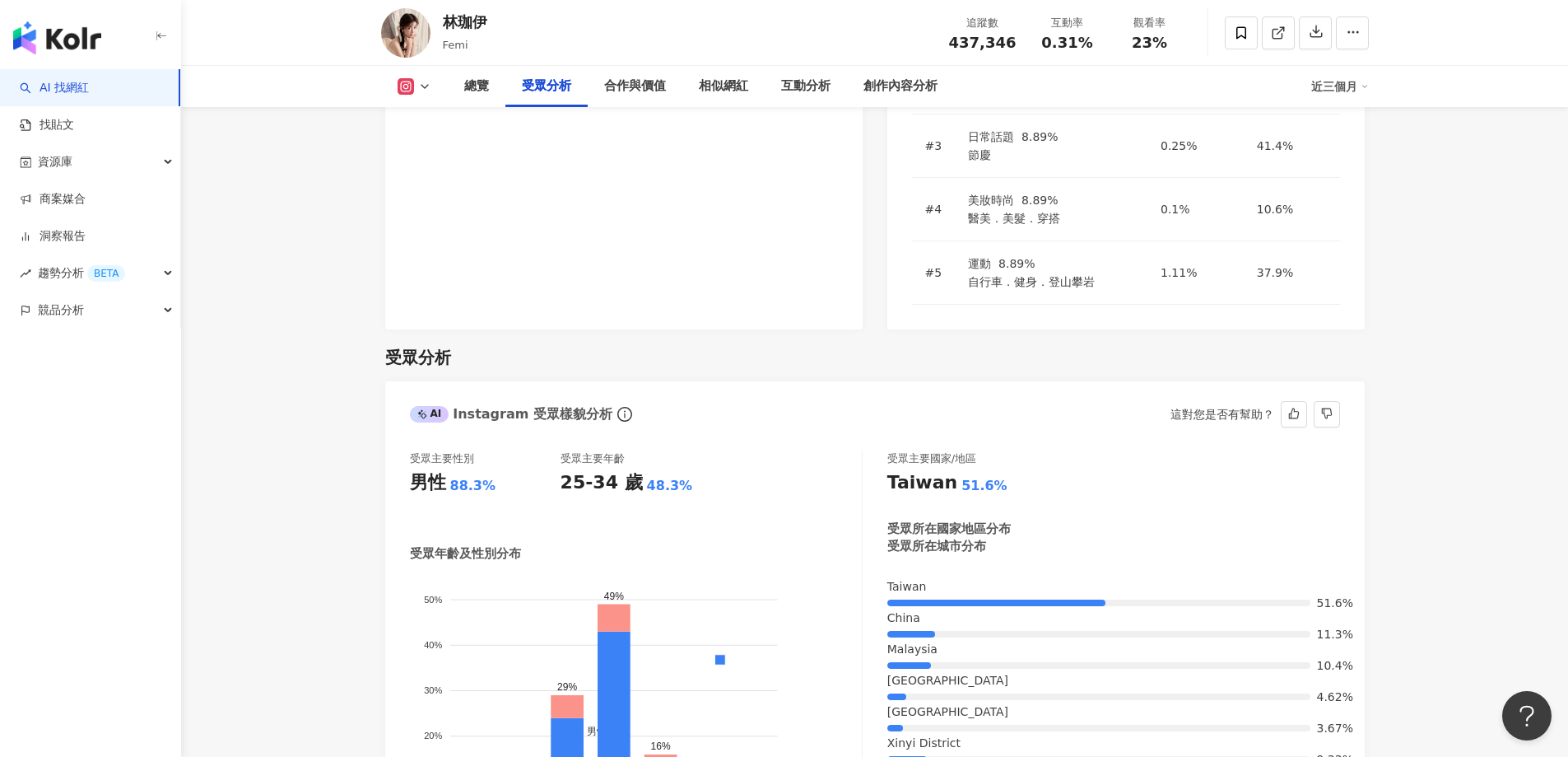
click at [1351, 456] on div "受眾主要性別 男性 88.3% 受眾主要年齡 25-34 歲 48.3% 受眾年齡及性別分布 男性 女性 50% 50% 40% 40% 30% 30% 20…" at bounding box center [875, 677] width 979 height 483
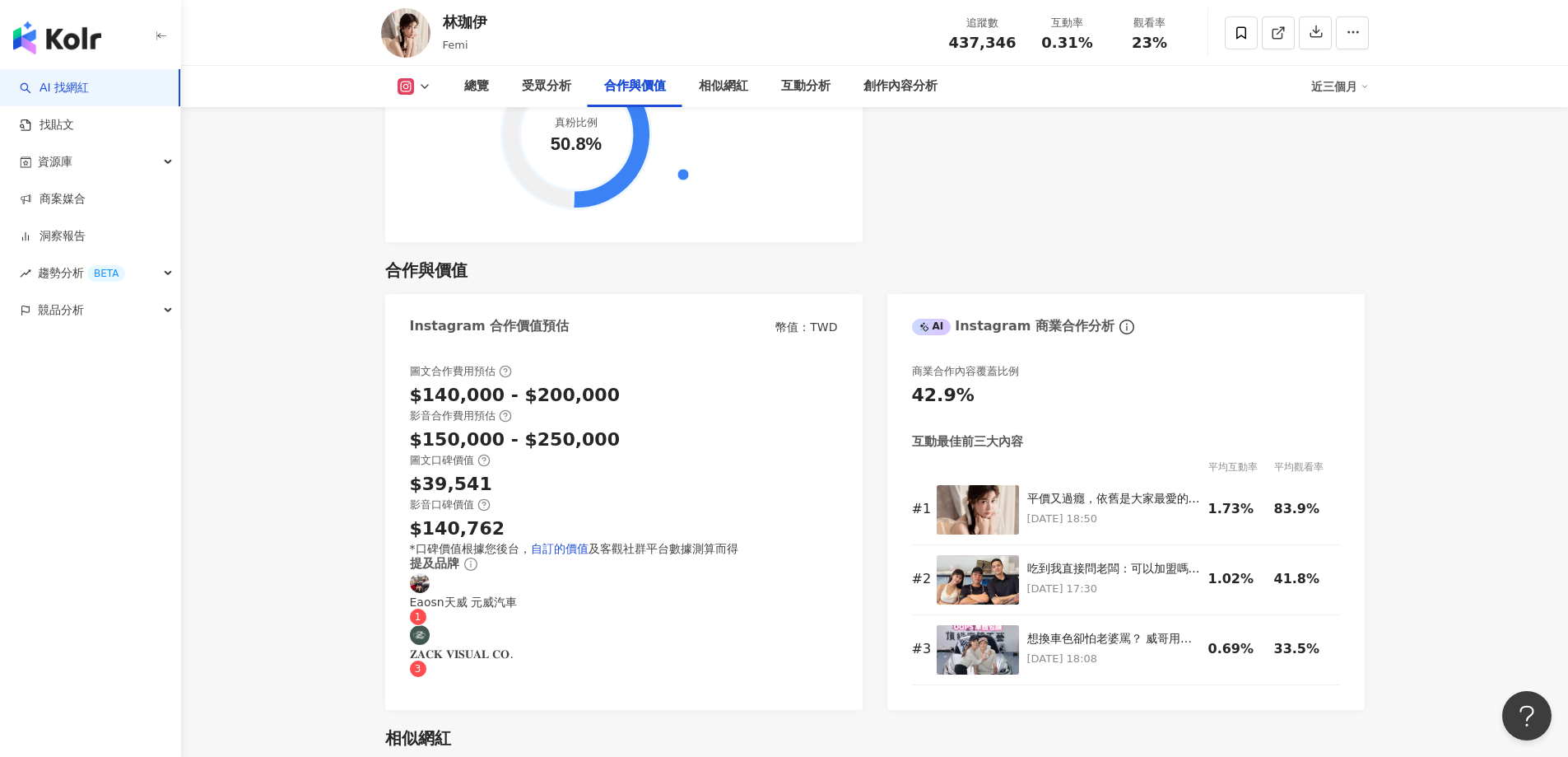
scroll to position [2388, 0]
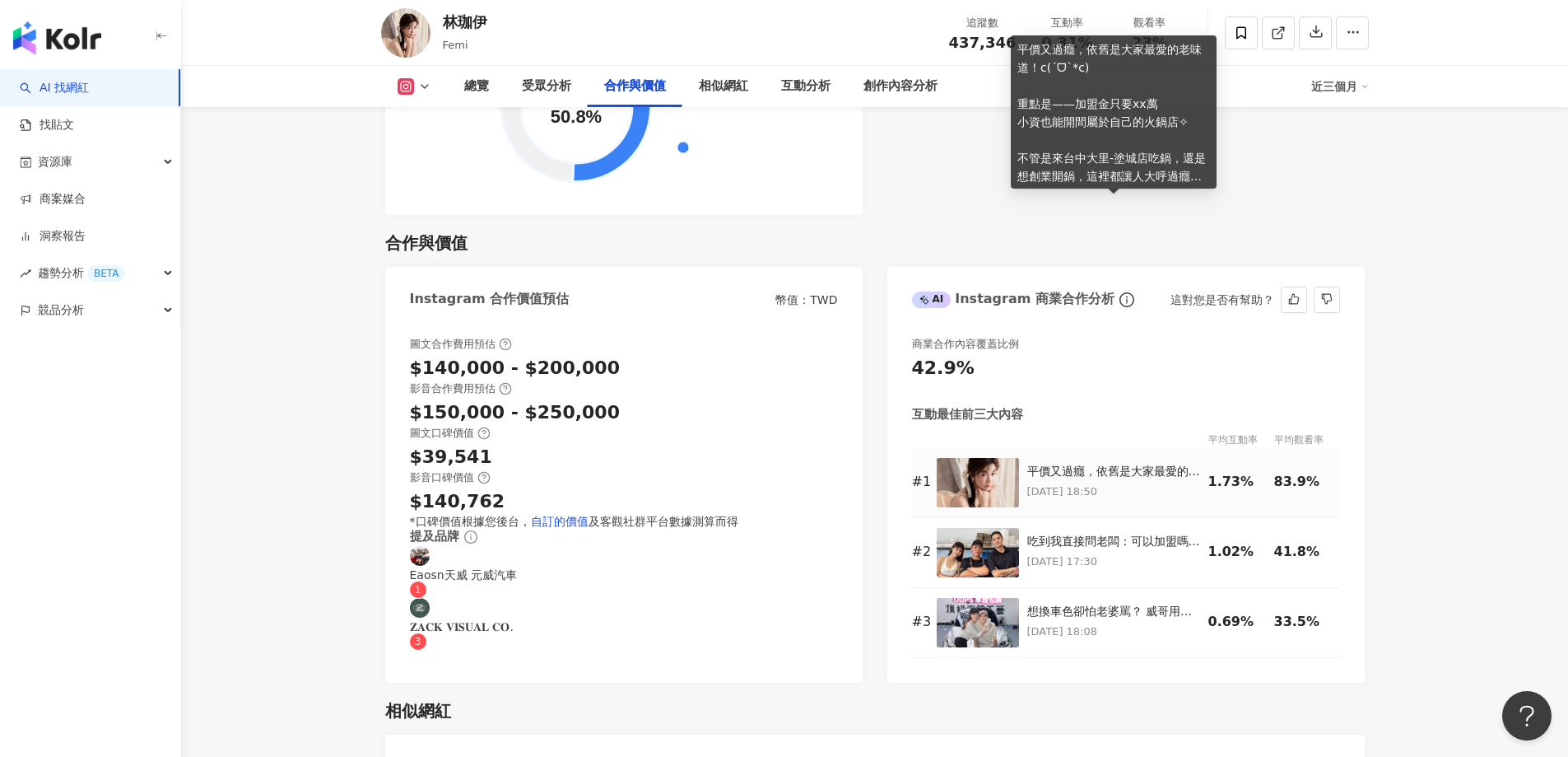
click at [1107, 464] on div "平價又過癮，依舊是大家最愛的老味道！c(ˊᗜˋ*c) 重點是——加盟金只要xx萬 小資也能開間屬於自己的火鍋店✧ 不管是來台中大里-塗城店吃鍋，還是想創業開鍋…" at bounding box center [1114, 471] width 173 height 16
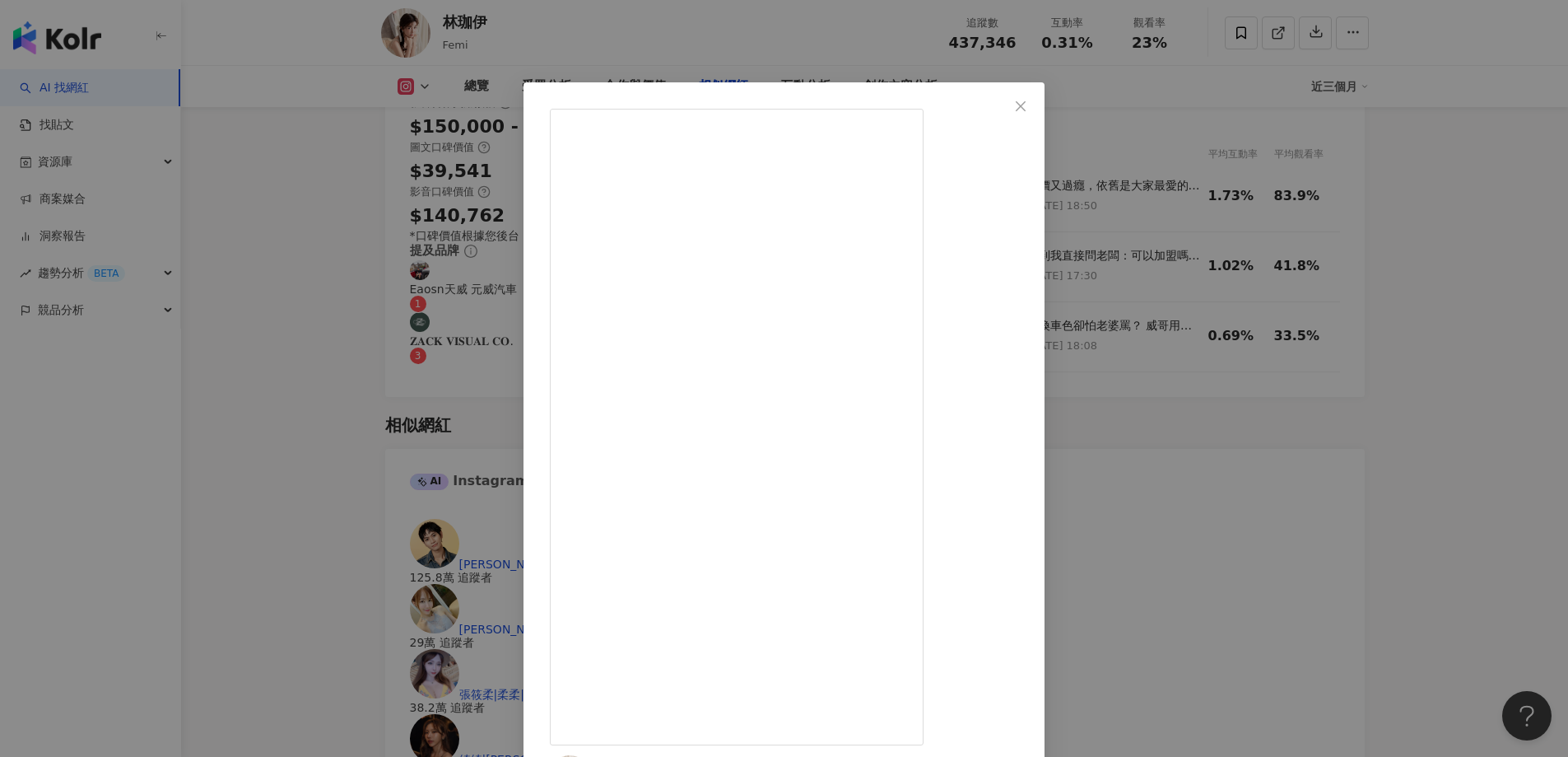
scroll to position [2718, 0]
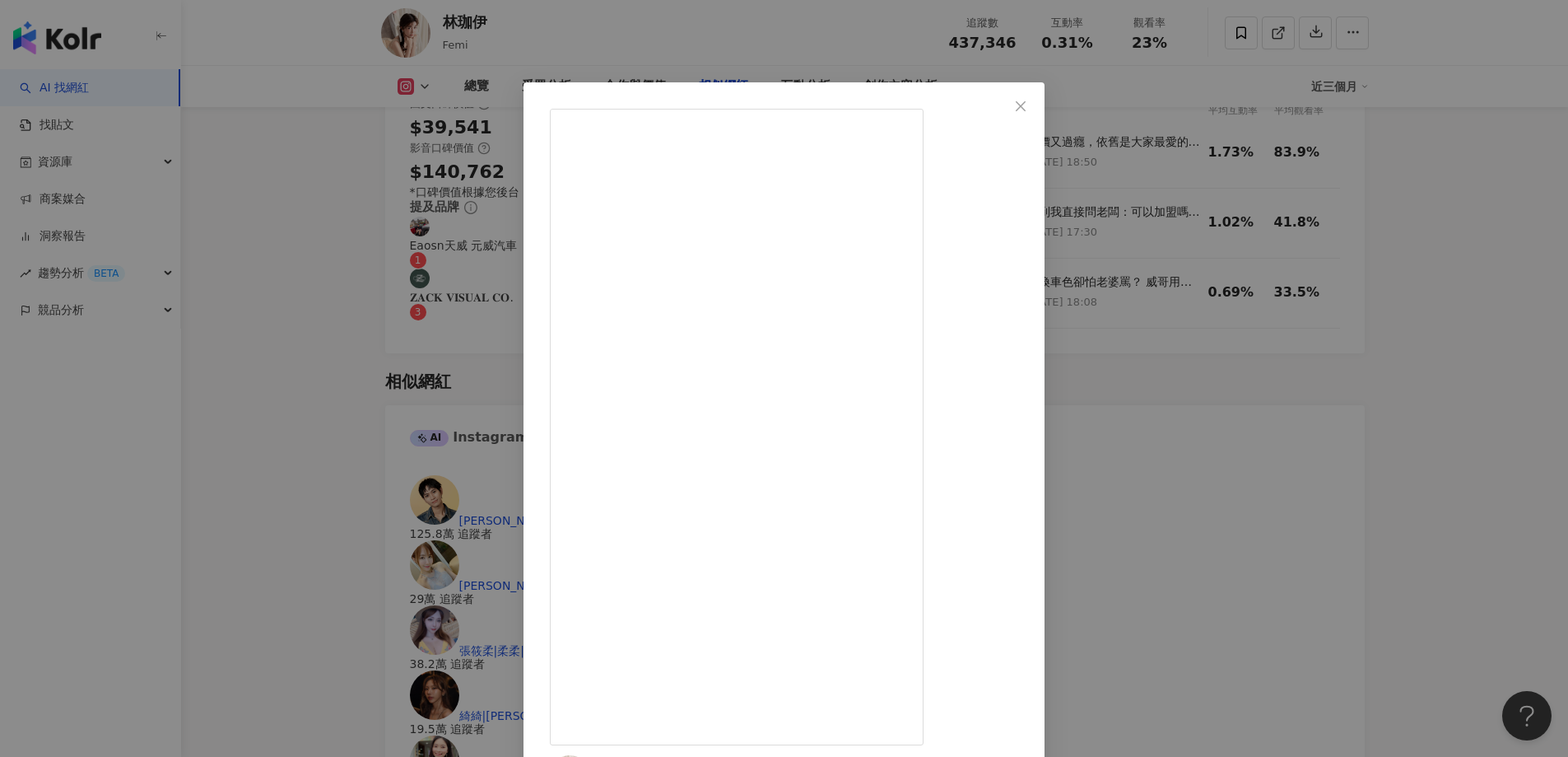
click at [1267, 324] on div "林珈伊 [DATE] 平價又過癮，依舊是大家最愛的老味道！c(ˊᗜˋ*c) 重點是——加盟金只要xx萬 小資也能開間屬於自己的火鍋店✧ 不管是來台中大里-塗城…" at bounding box center [784, 378] width 1568 height 757
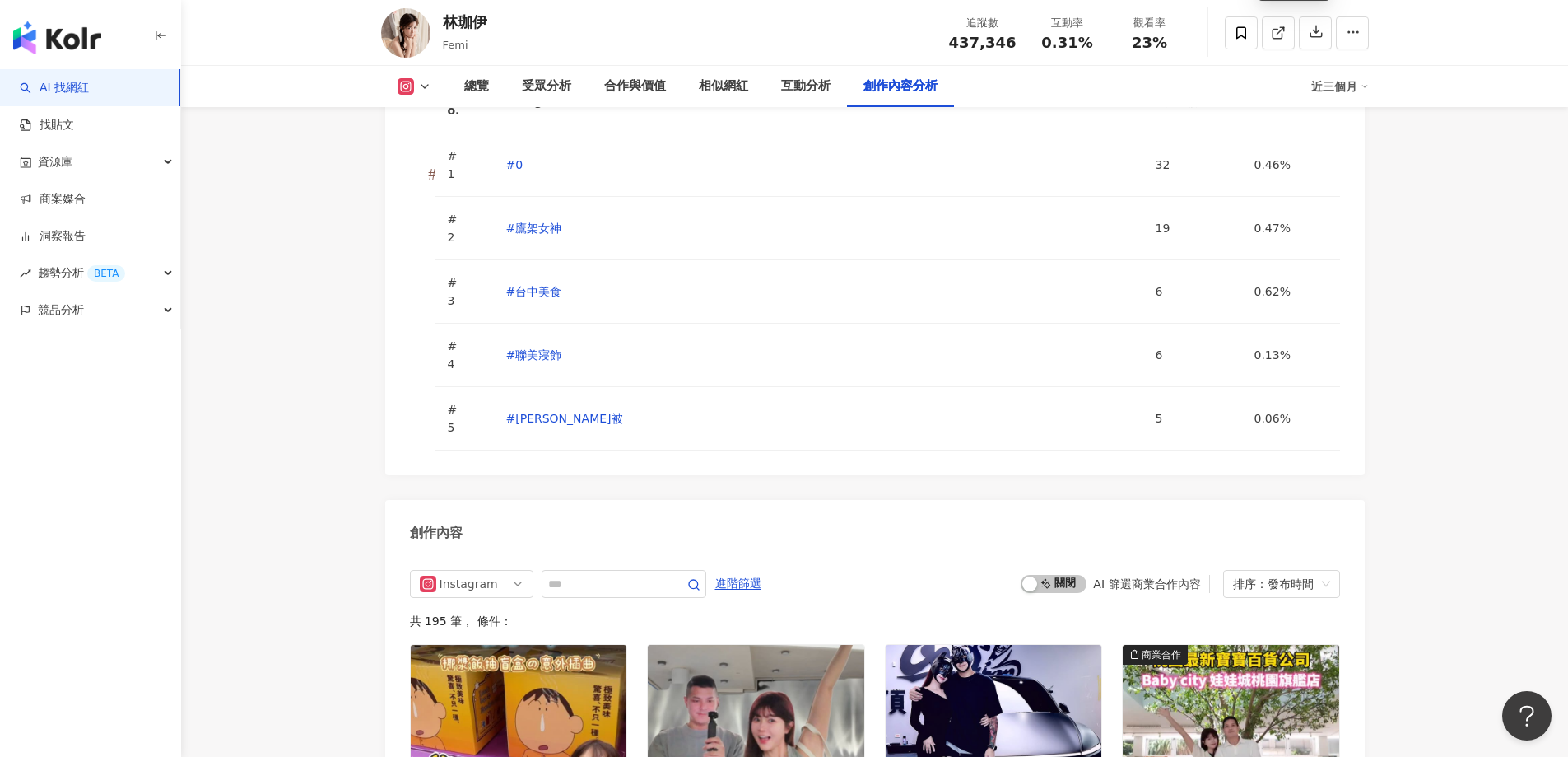
scroll to position [5519, 0]
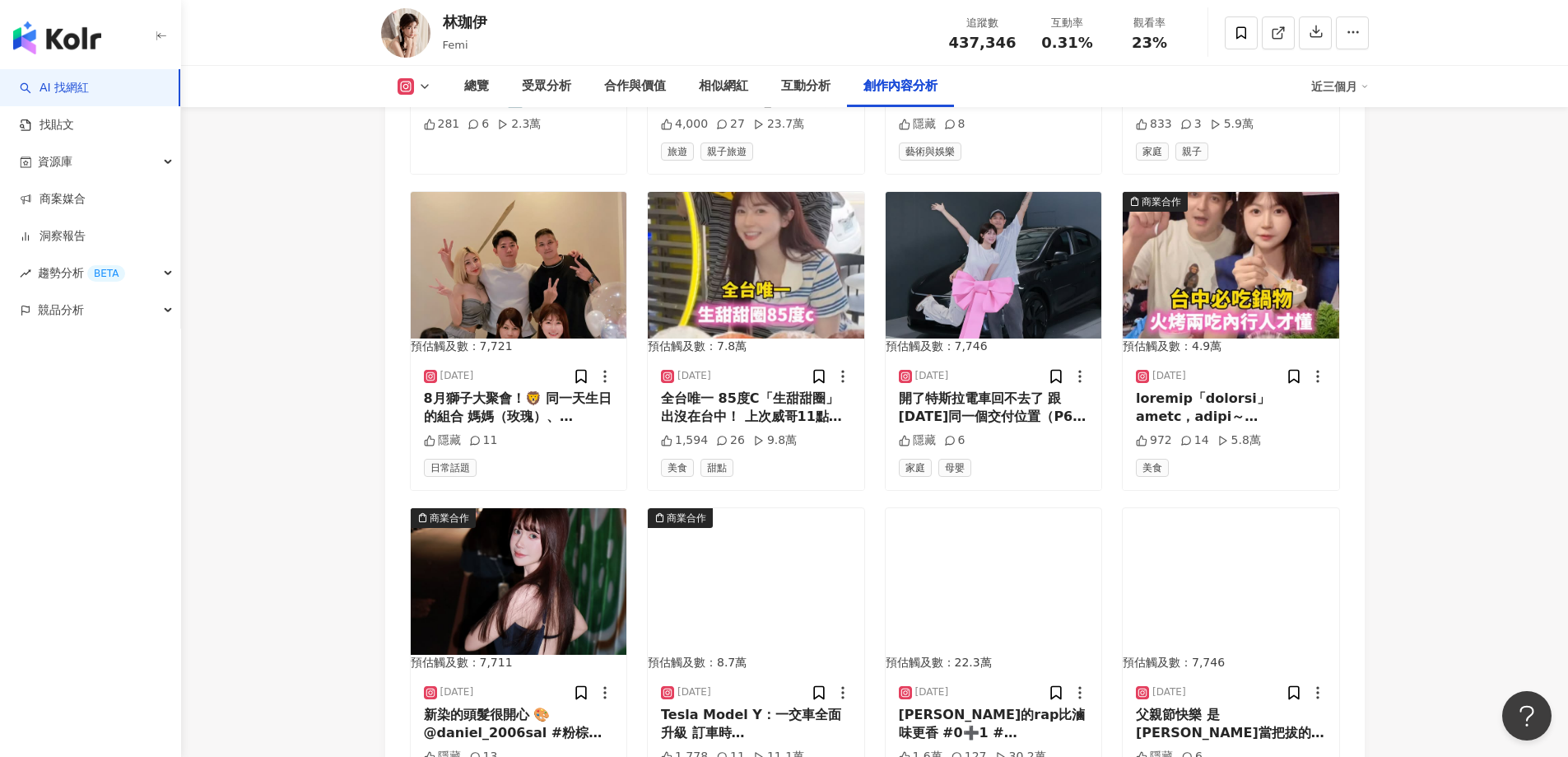
scroll to position [6342, 0]
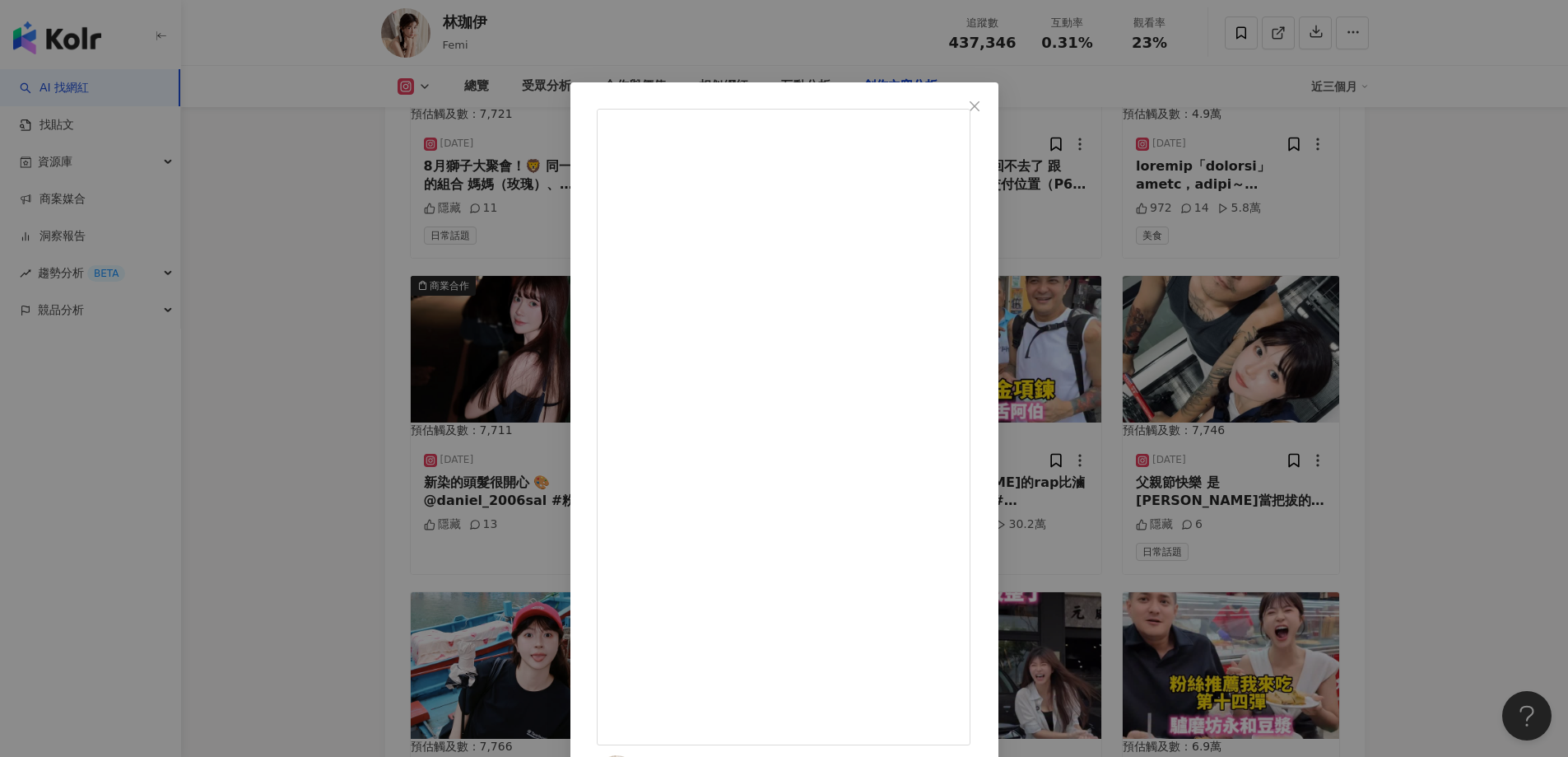
scroll to position [6565, 0]
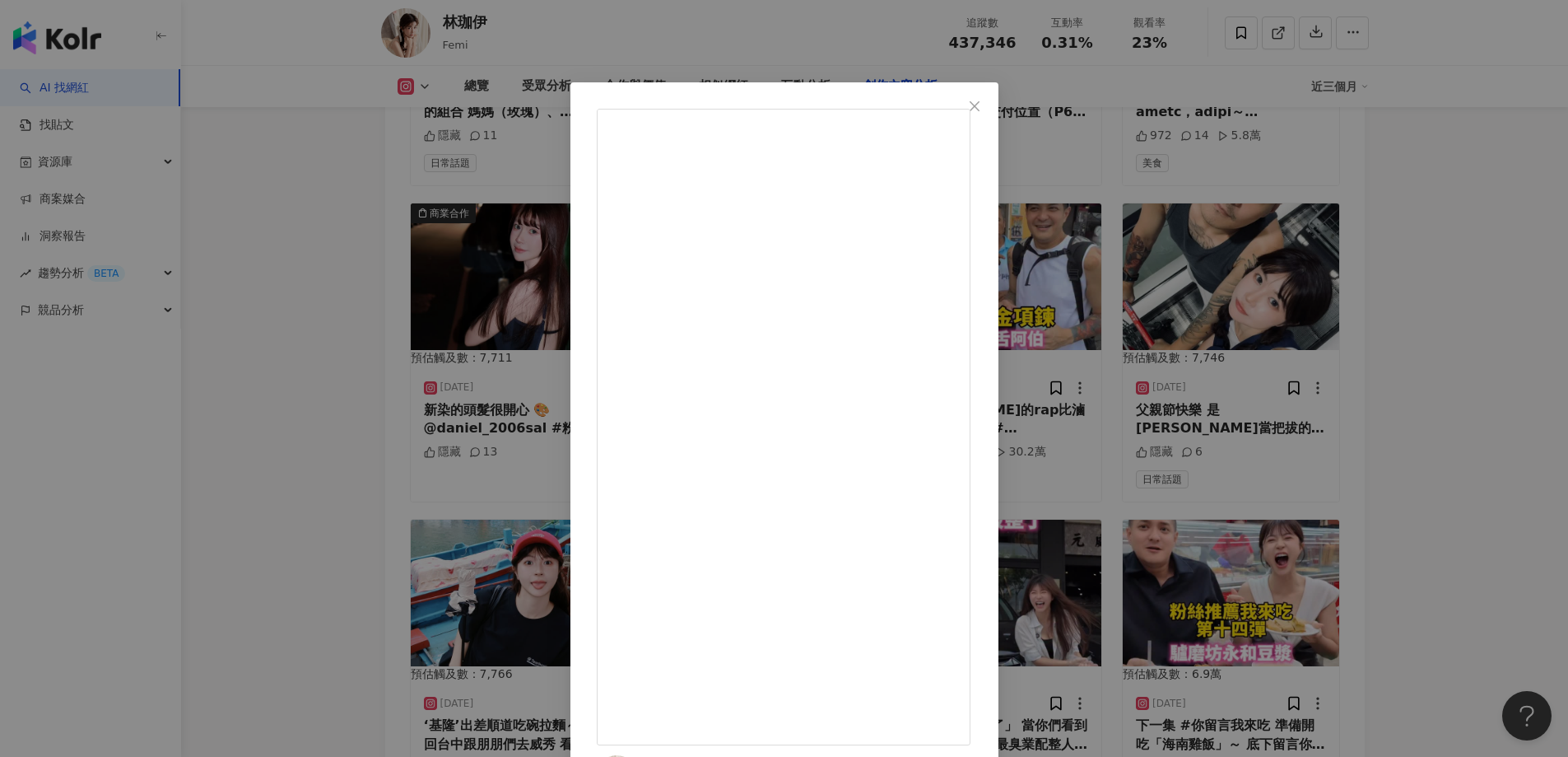
click at [981, 110] on icon "close" at bounding box center [974, 106] width 14 height 14
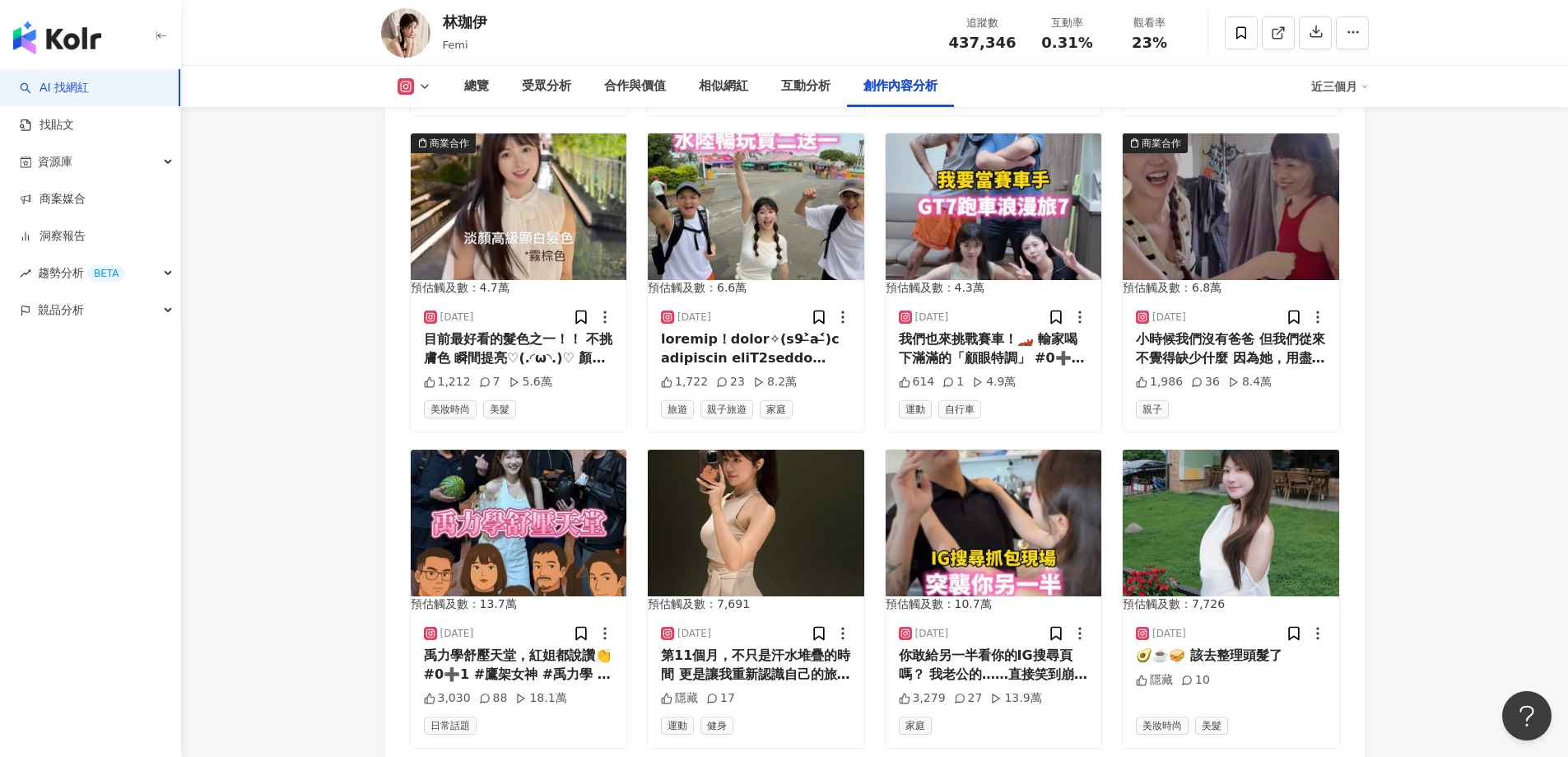
scroll to position [7306, 0]
